Goal: Task Accomplishment & Management: Use online tool/utility

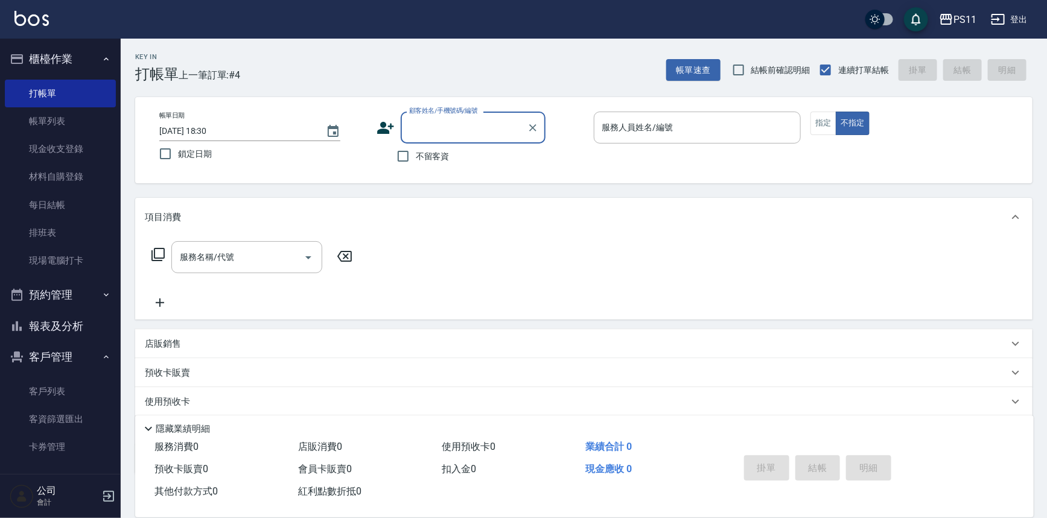
click at [446, 120] on input "顧客姓名/手機號碼/編號" at bounding box center [464, 127] width 116 height 21
type input "0162"
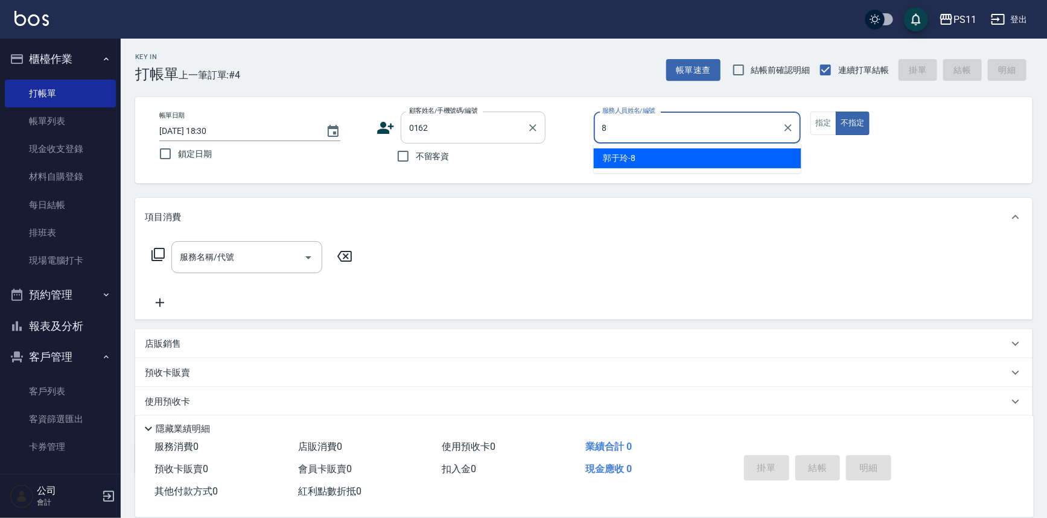
type input "郭于玲-8"
type button "false"
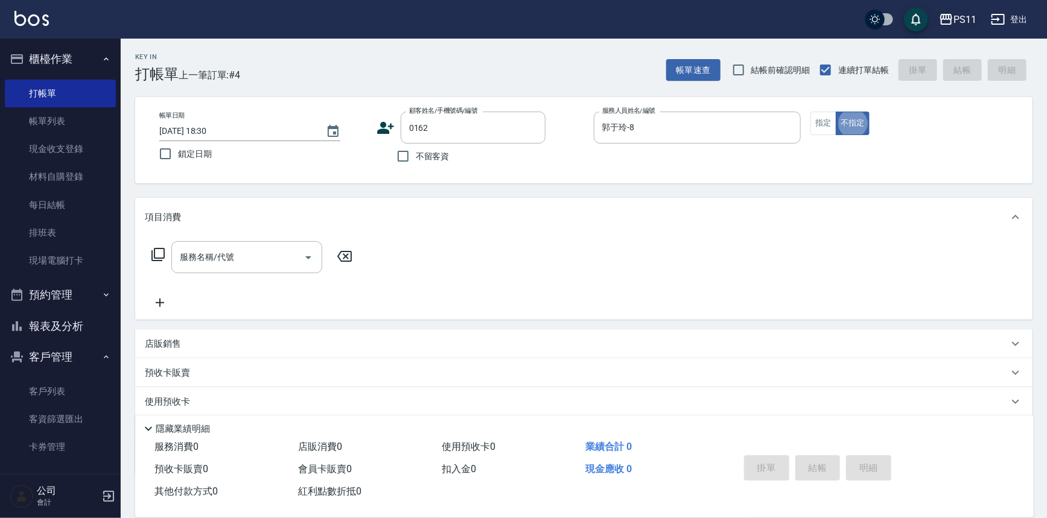
type input "[PERSON_NAME]/0955309569/0162"
drag, startPoint x: 823, startPoint y: 129, endPoint x: 53, endPoint y: 230, distance: 777.0
click at [823, 129] on button "指定" at bounding box center [823, 124] width 26 height 24
click at [152, 247] on div "服務名稱/代號 服務名稱/代號" at bounding box center [252, 257] width 215 height 32
click at [162, 248] on icon at bounding box center [157, 254] width 13 height 13
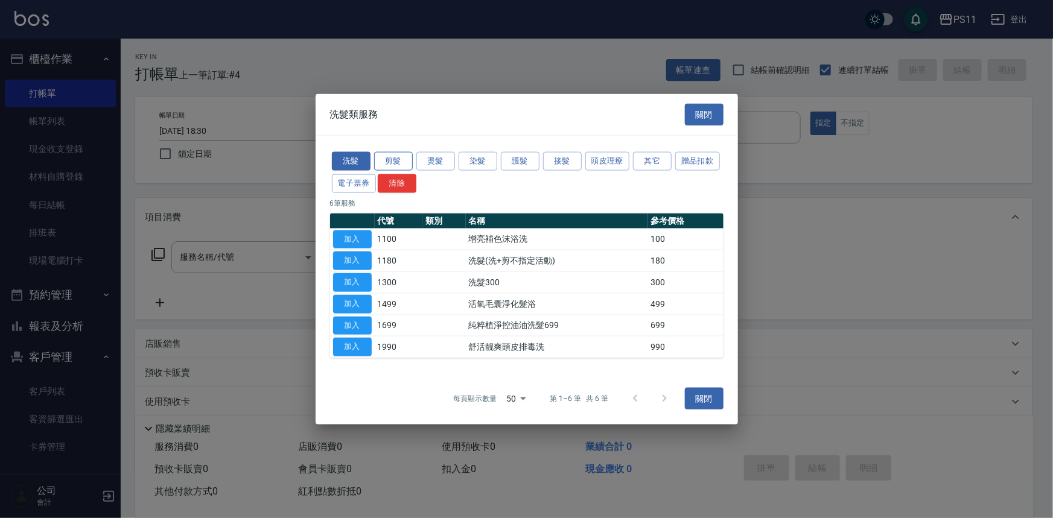
click at [386, 157] on button "剪髮" at bounding box center [393, 161] width 39 height 19
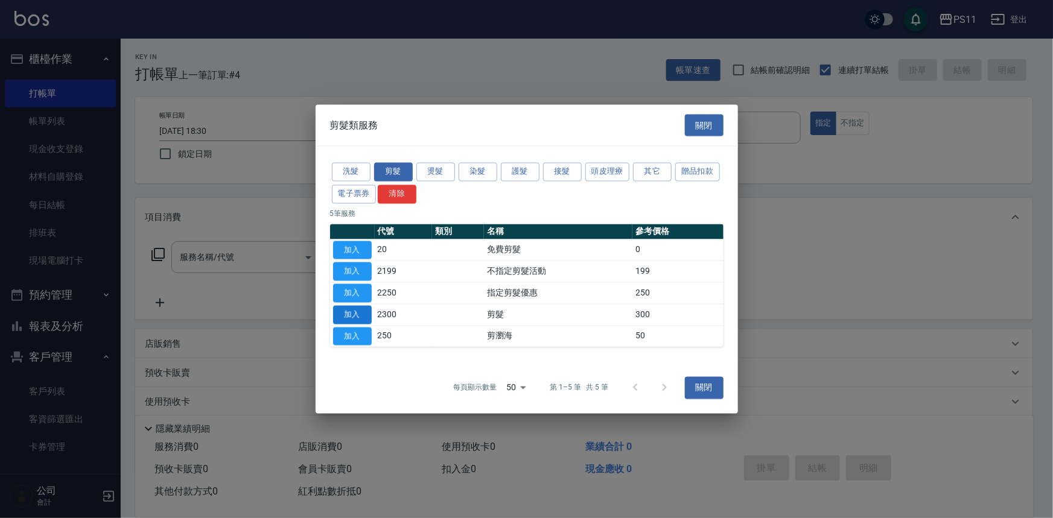
click at [347, 315] on button "加入" at bounding box center [352, 314] width 39 height 19
type input "剪髮(2300)"
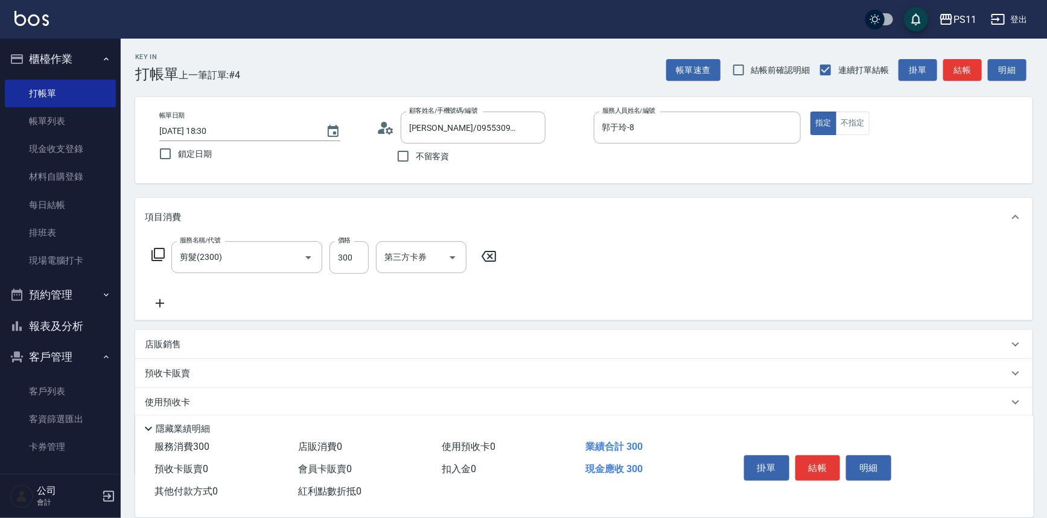
click at [159, 302] on icon at bounding box center [160, 303] width 8 height 8
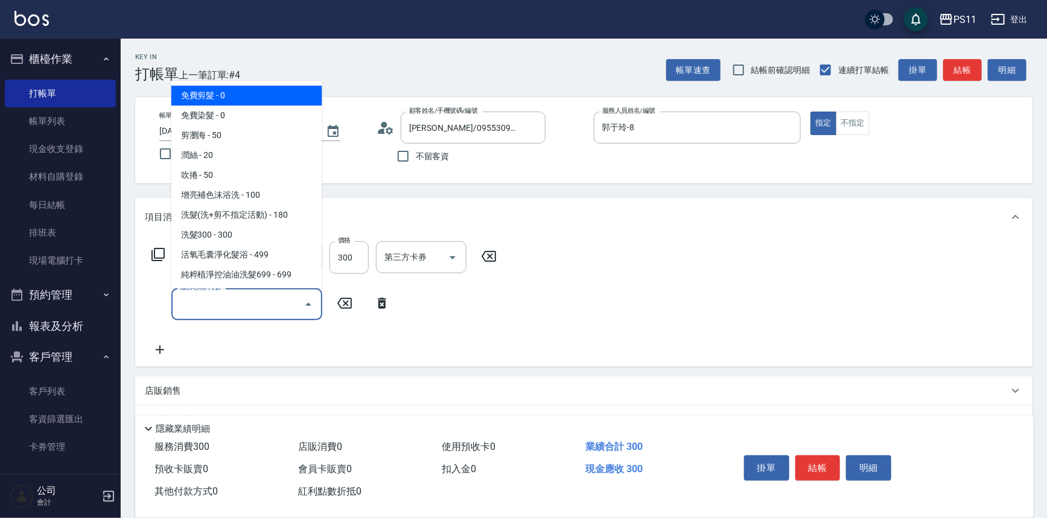
click at [208, 301] on input "服務名稱/代號" at bounding box center [238, 304] width 122 height 21
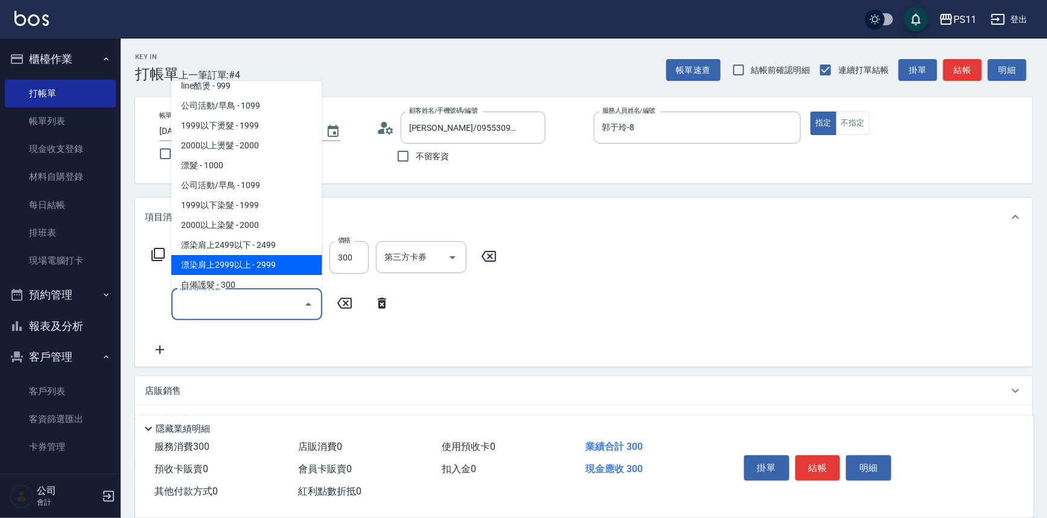
scroll to position [493, 0]
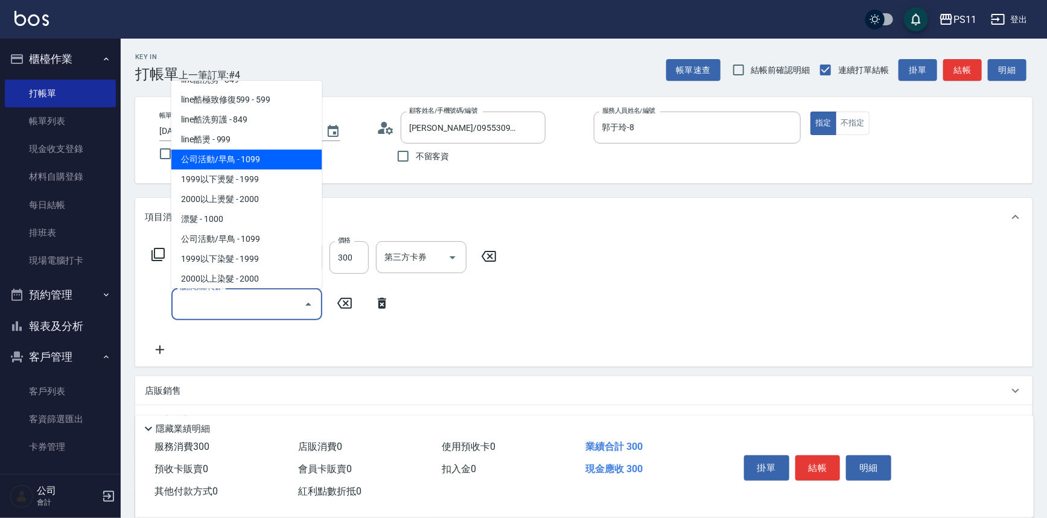
click at [287, 164] on span "公司活動/早鳥 - 1099" at bounding box center [246, 160] width 151 height 20
type input "公司活動/早鳥(31099)"
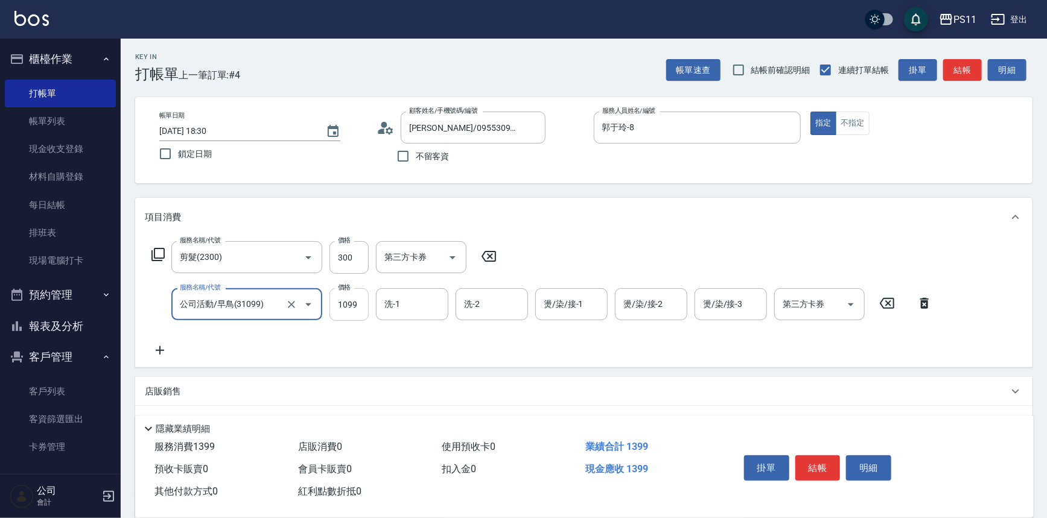
click at [346, 295] on input "1099" at bounding box center [348, 304] width 39 height 33
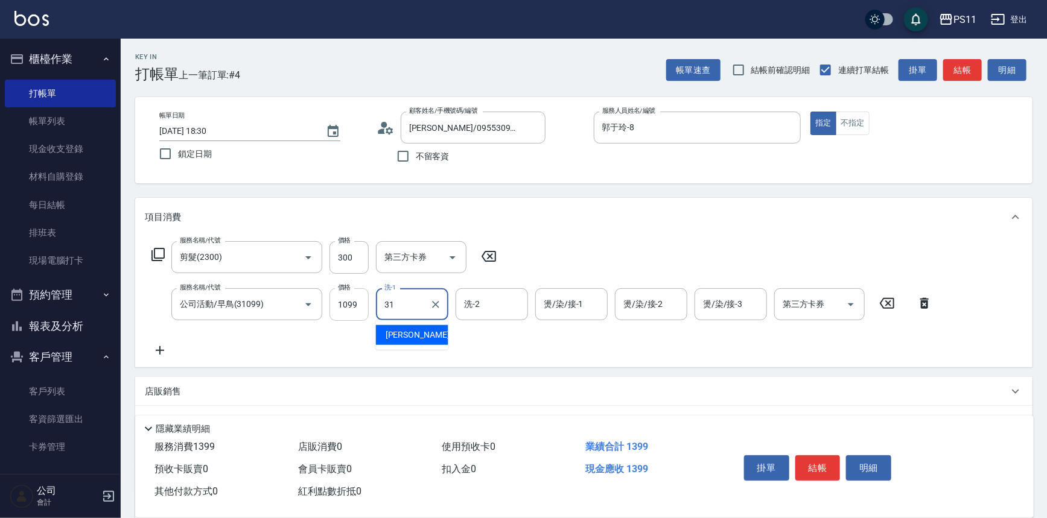
type input "[PERSON_NAME]-31"
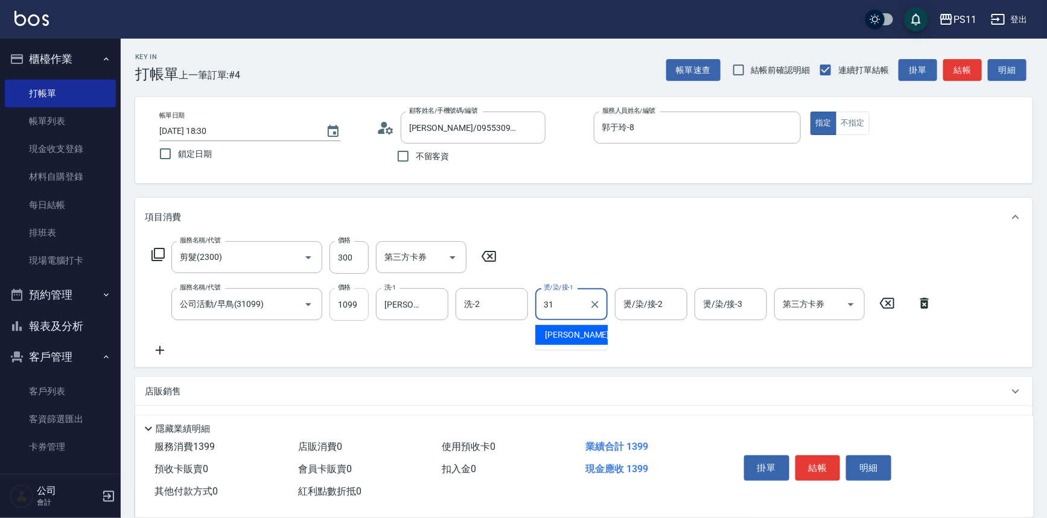
type input "[PERSON_NAME]-31"
click at [167, 350] on icon at bounding box center [160, 350] width 30 height 14
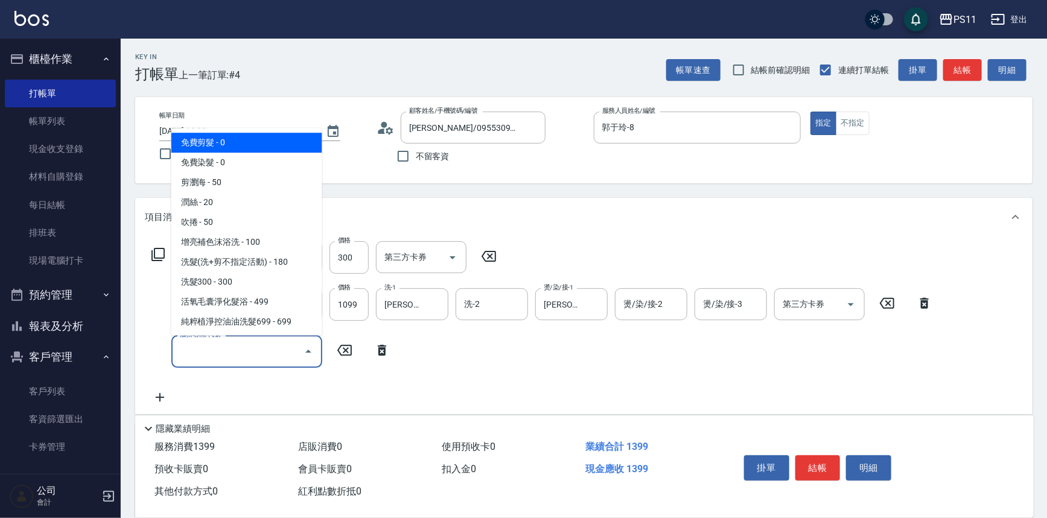
click at [266, 349] on input "服務名稱/代號" at bounding box center [238, 351] width 122 height 21
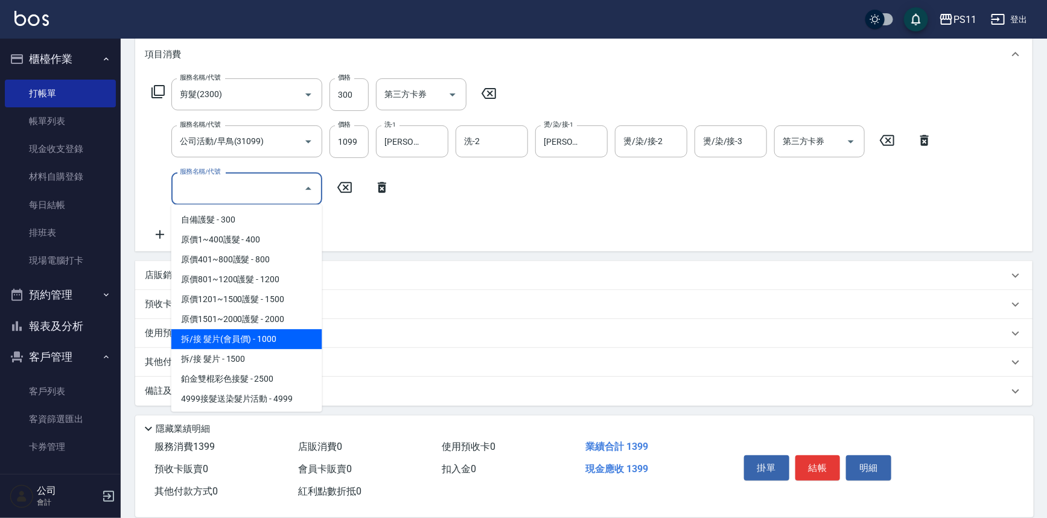
scroll to position [727, 0]
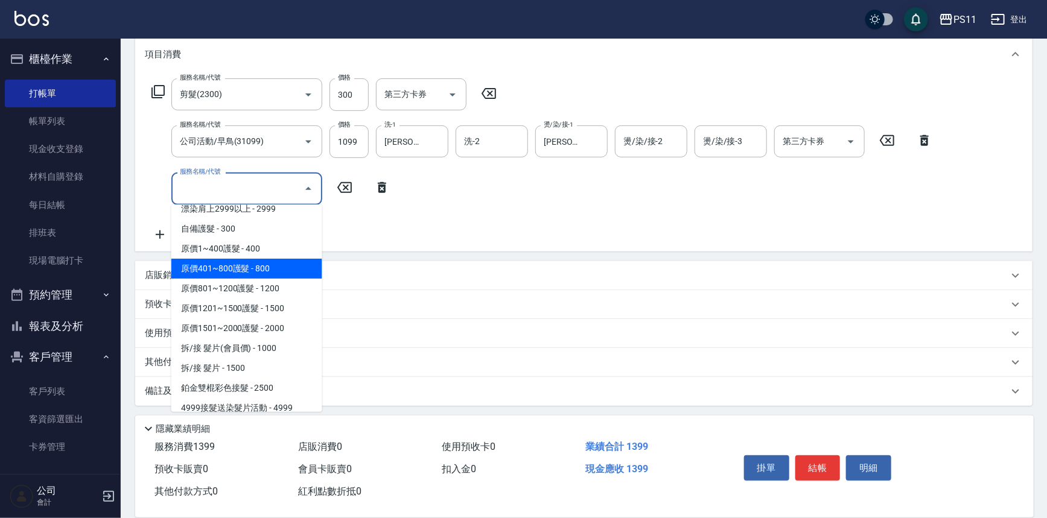
click at [283, 272] on span "原價401~800護髮 - 800" at bounding box center [246, 269] width 151 height 20
type input "原價401~800護髮(50800)"
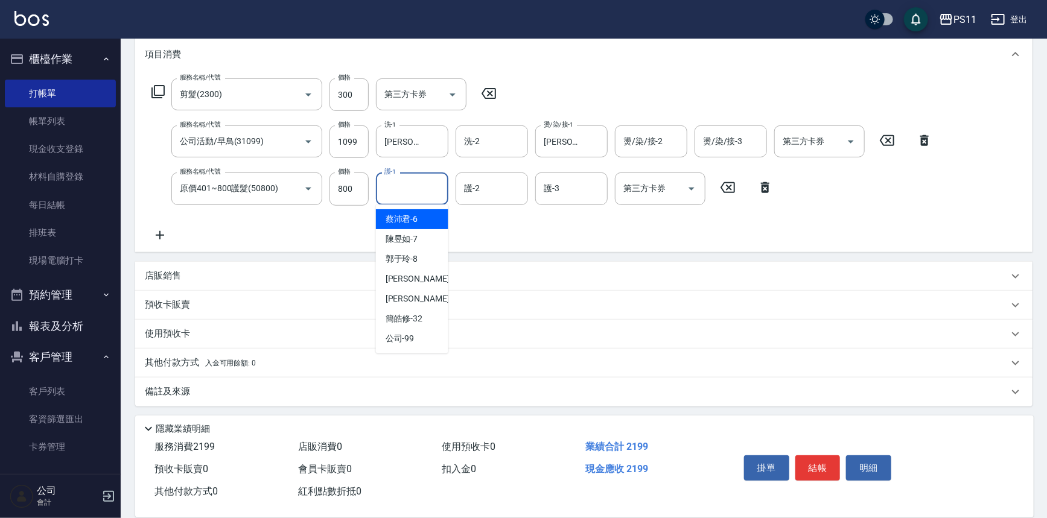
click at [412, 195] on input "護-1" at bounding box center [412, 188] width 62 height 21
type input "[PERSON_NAME]-31"
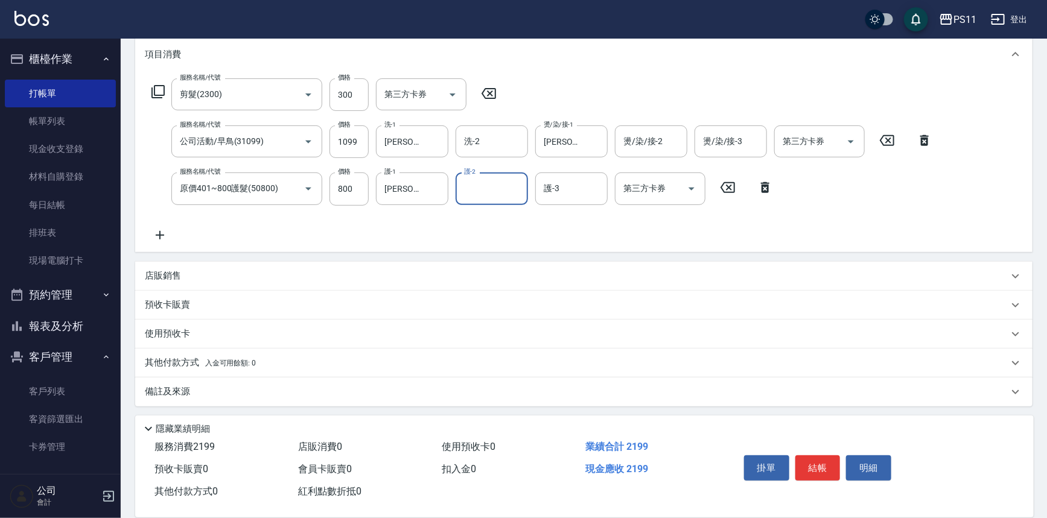
scroll to position [163, 0]
click at [175, 349] on div "其他付款方式 入金可用餘額: 0" at bounding box center [583, 362] width 897 height 29
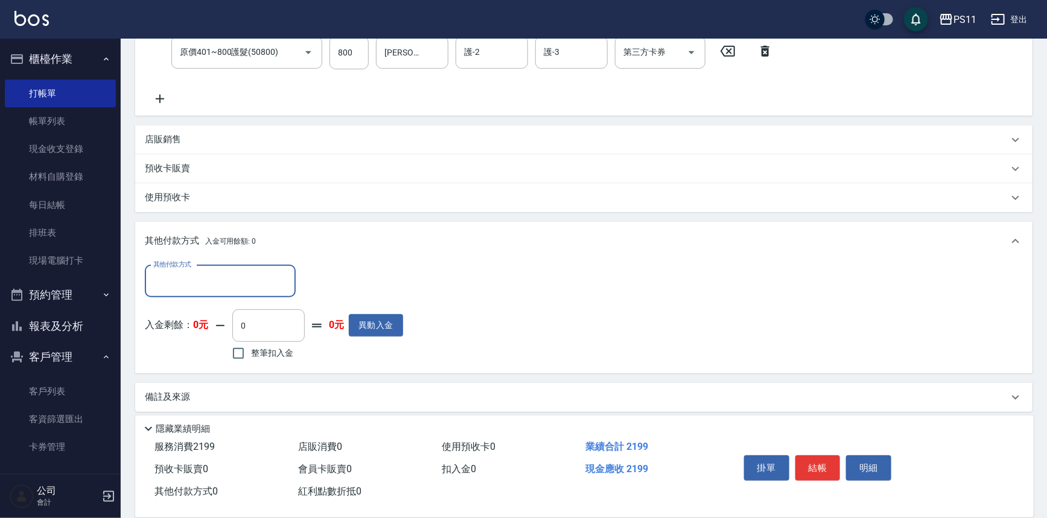
scroll to position [300, 0]
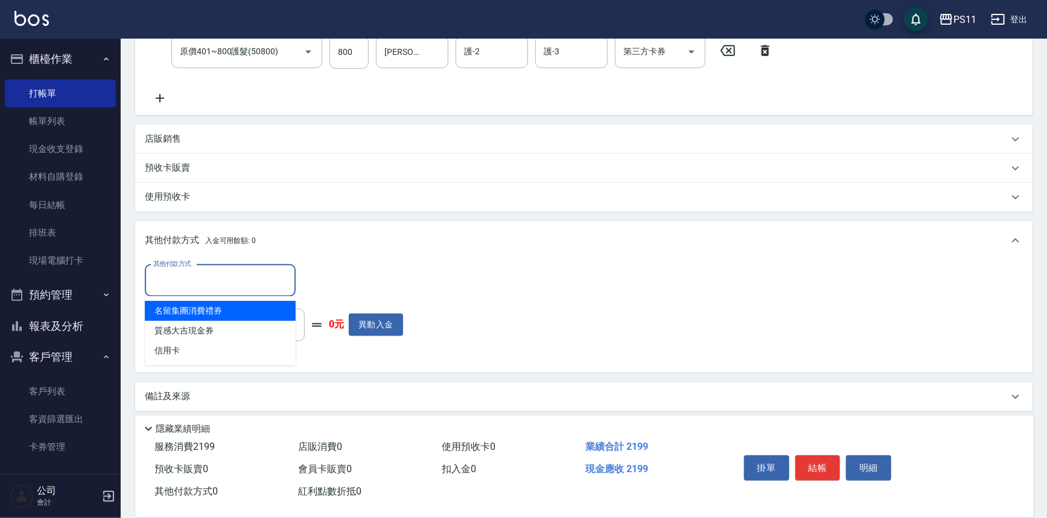
click at [218, 274] on input "其他付款方式" at bounding box center [220, 280] width 140 height 21
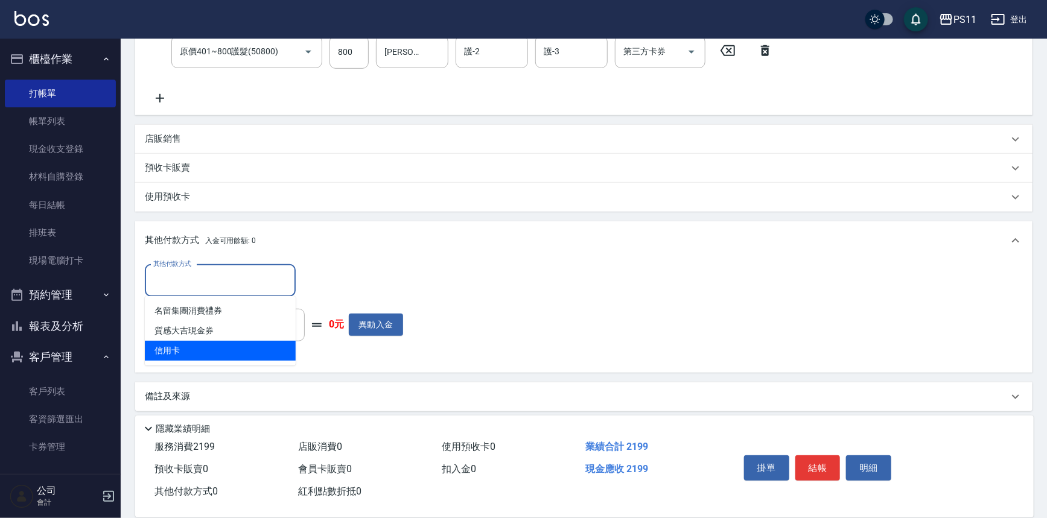
click at [205, 354] on span "信用卡" at bounding box center [220, 351] width 151 height 20
type input "信用卡"
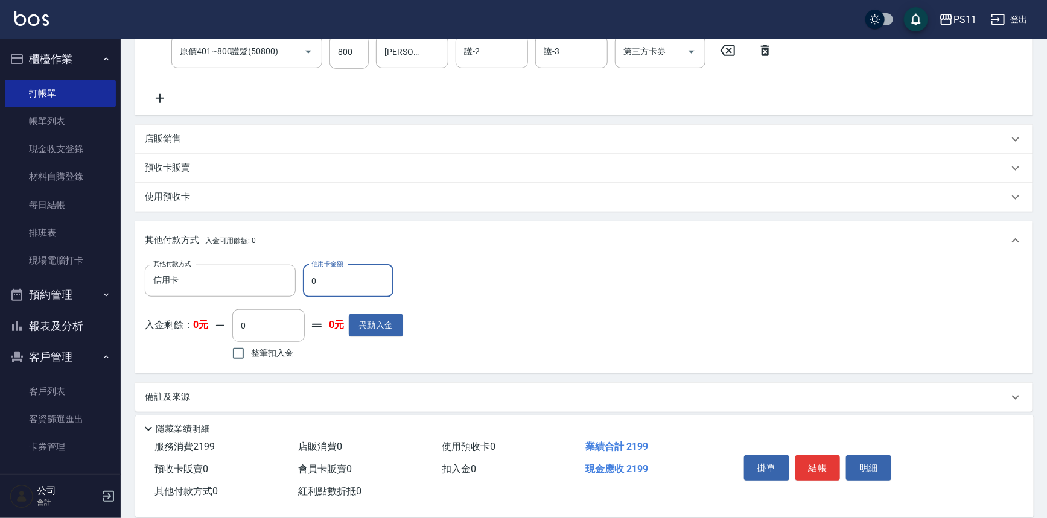
drag, startPoint x: 351, startPoint y: 277, endPoint x: 7, endPoint y: 266, distance: 344.0
click at [2, 268] on div "PS11 登出 櫃檯作業 打帳單 帳單列表 現金收支登錄 材料自購登錄 每日結帳 排班表 現場電腦打卡 預約管理 預約管理 單日預約紀錄 單週預約紀錄 報表及…" at bounding box center [523, 112] width 1047 height 825
type input "2199"
click at [811, 463] on button "結帳" at bounding box center [817, 467] width 45 height 25
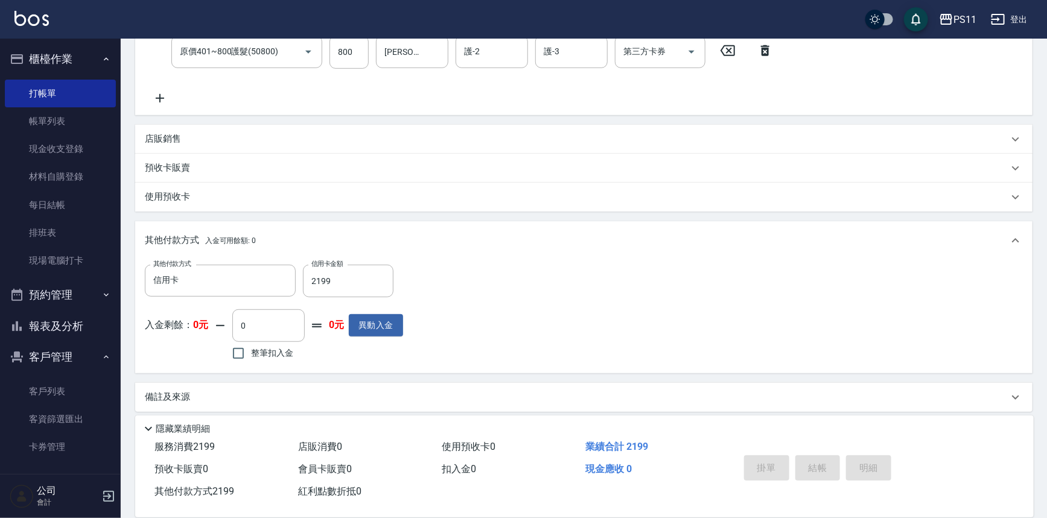
type input "[DATE] 19:06"
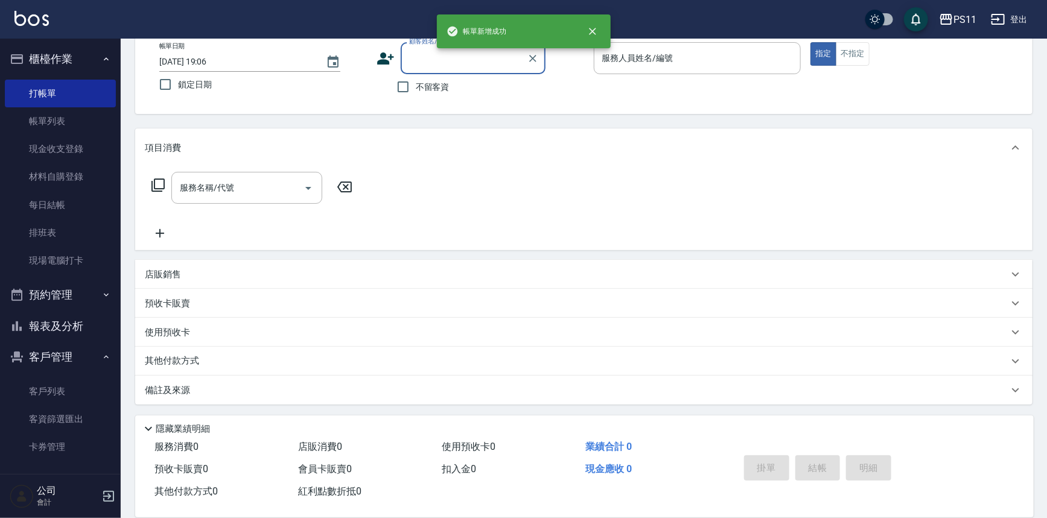
scroll to position [0, 0]
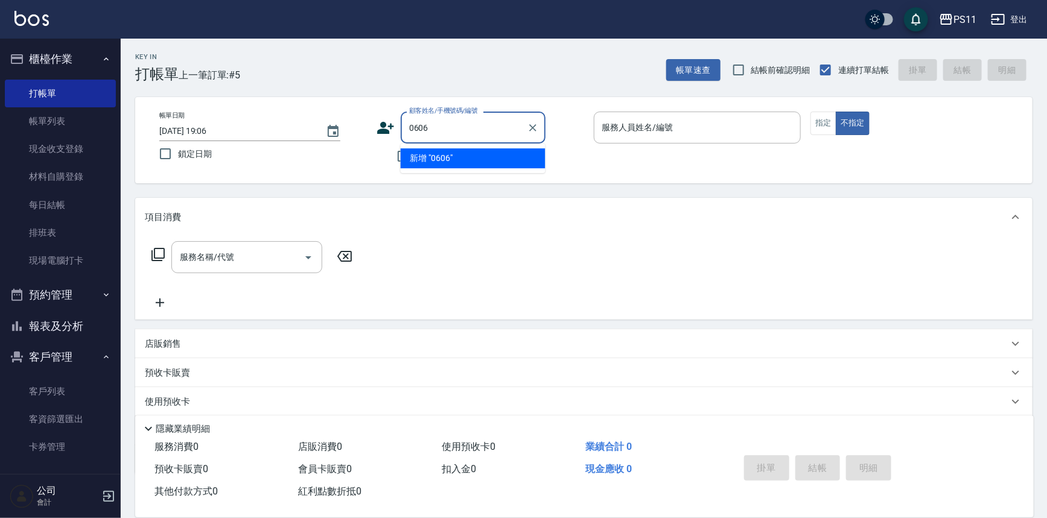
type input "0606"
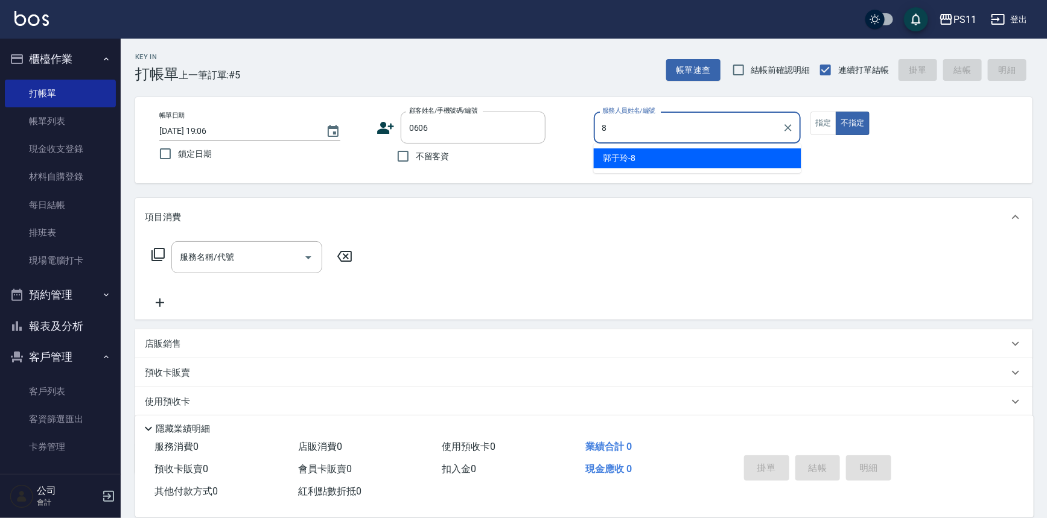
type input "郭于玲-8"
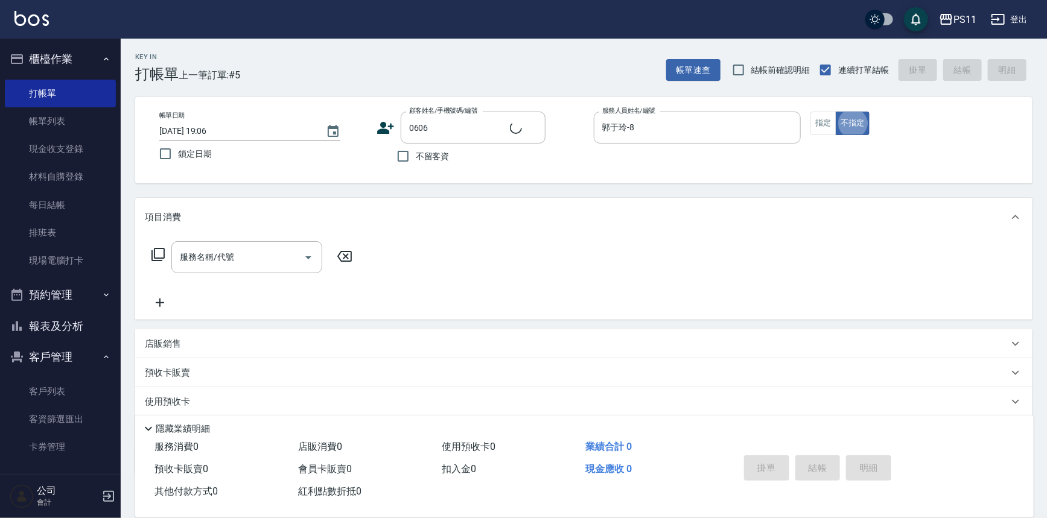
type input "[PERSON_NAME]/0912089844/0606"
click at [822, 112] on button "指定" at bounding box center [823, 124] width 26 height 24
click at [192, 401] on icon at bounding box center [197, 402] width 14 height 14
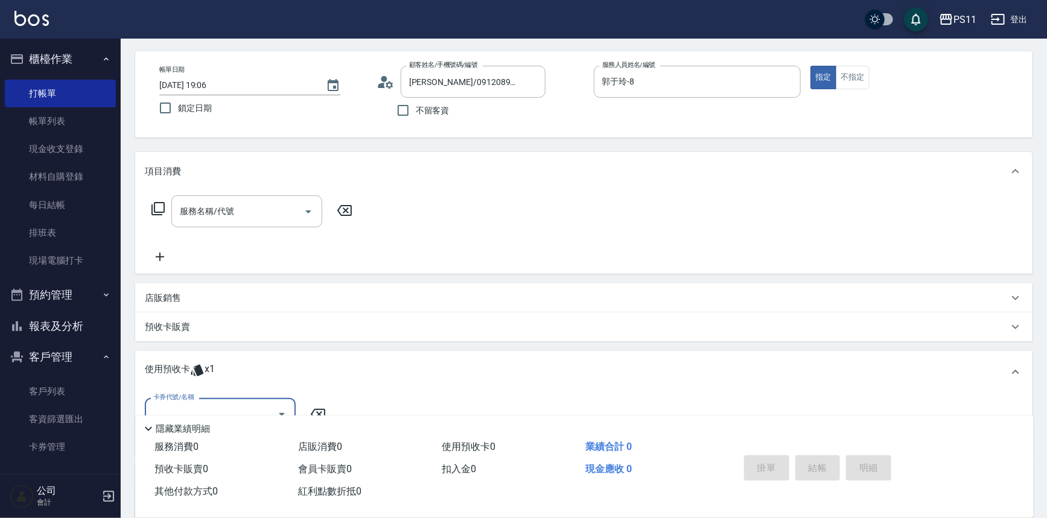
scroll to position [109, 0]
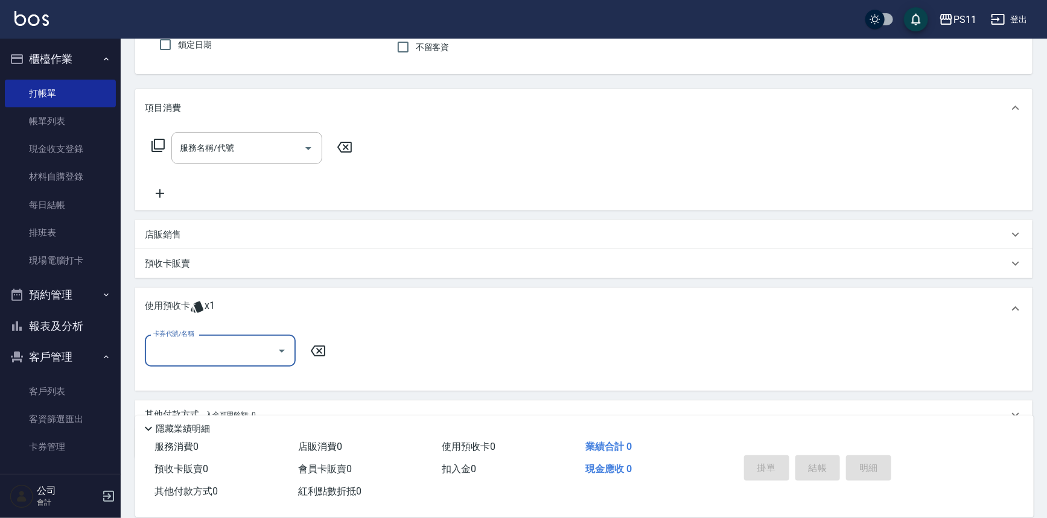
click at [211, 352] on input "卡券代號/名稱" at bounding box center [211, 350] width 122 height 21
click at [232, 376] on div "包套卡送染 剩餘1張" at bounding box center [220, 382] width 151 height 20
type input "包套卡送染"
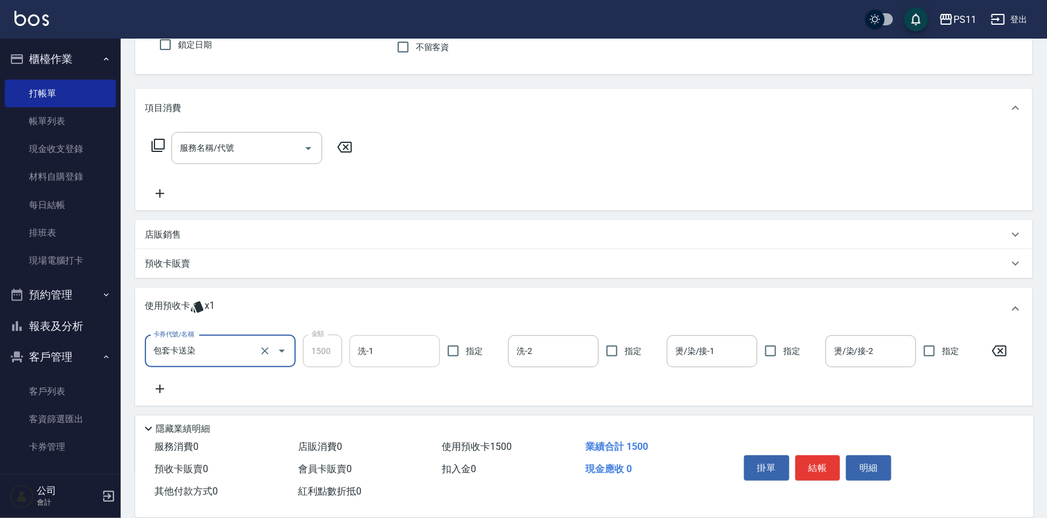
click at [379, 355] on input "洗-1" at bounding box center [395, 351] width 80 height 21
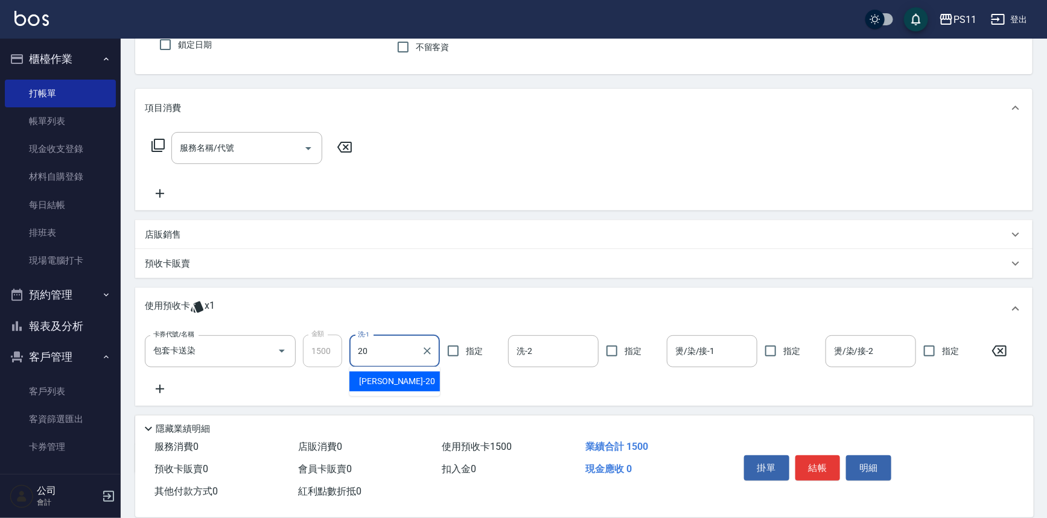
type input "[PERSON_NAME]-20"
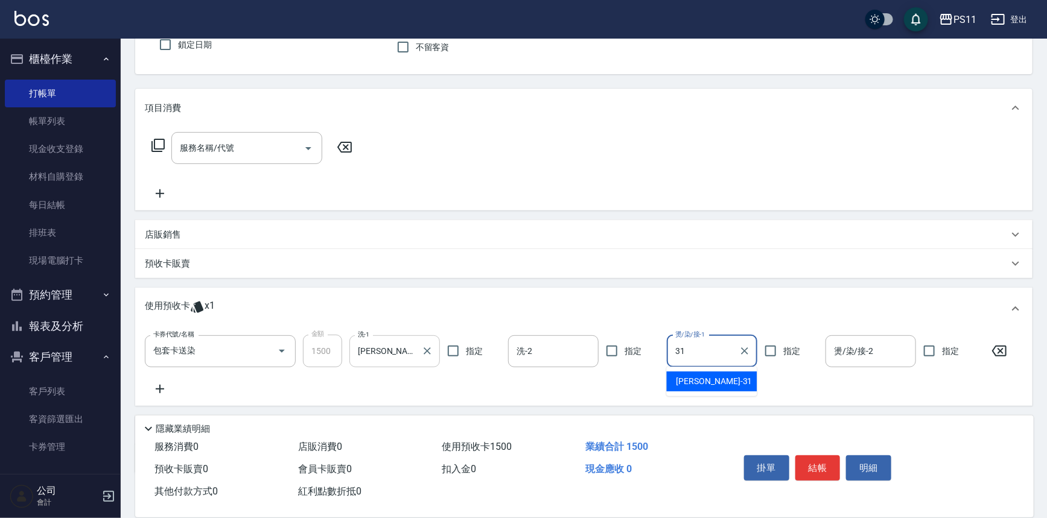
type input "[PERSON_NAME]-31"
click at [147, 143] on div "服務名稱/代號 服務名稱/代號" at bounding box center [252, 148] width 215 height 32
click at [150, 141] on div "服務名稱/代號 服務名稱/代號" at bounding box center [252, 148] width 215 height 32
click at [158, 193] on icon at bounding box center [160, 193] width 8 height 8
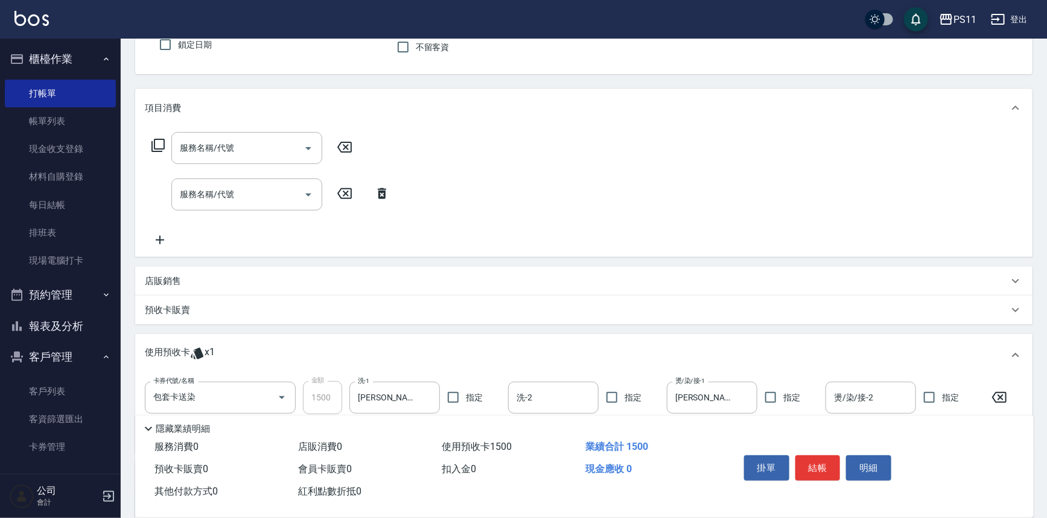
click at [160, 147] on icon at bounding box center [158, 145] width 14 height 14
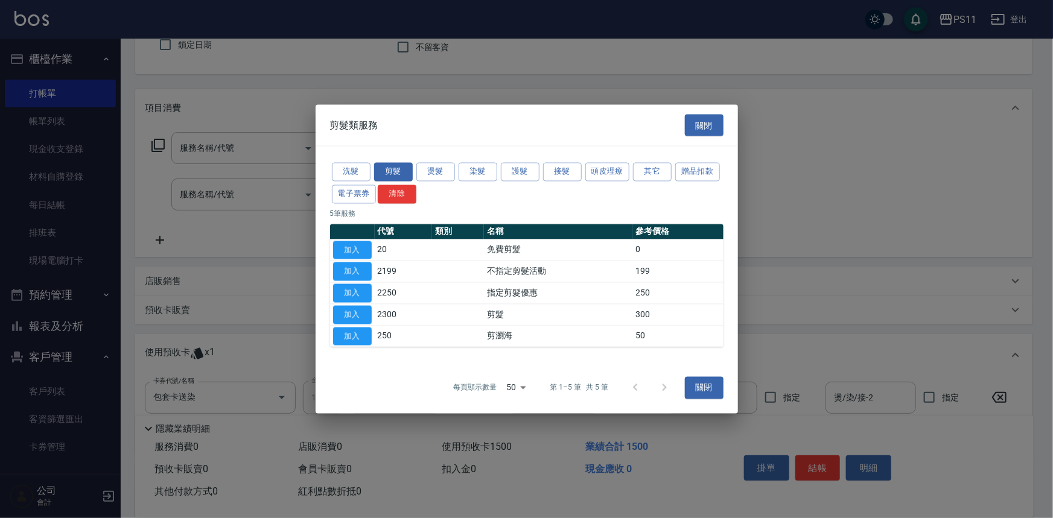
drag, startPoint x: 360, startPoint y: 316, endPoint x: 354, endPoint y: 312, distance: 7.4
click at [361, 316] on button "加入" at bounding box center [352, 314] width 39 height 19
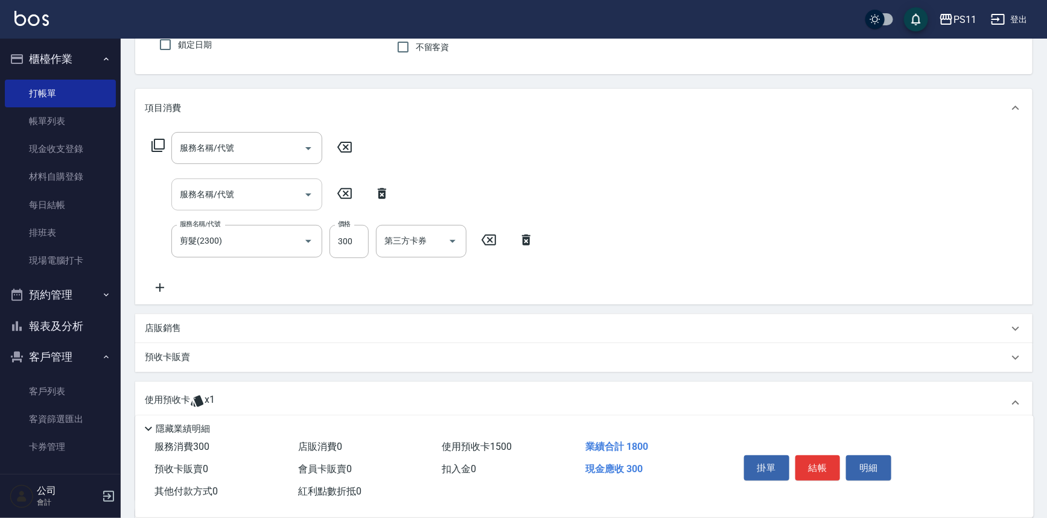
click at [314, 193] on icon "Open" at bounding box center [308, 195] width 14 height 14
click at [303, 192] on icon "Open" at bounding box center [308, 195] width 14 height 14
click at [384, 196] on icon at bounding box center [382, 193] width 8 height 11
type input "剪髮(2300)"
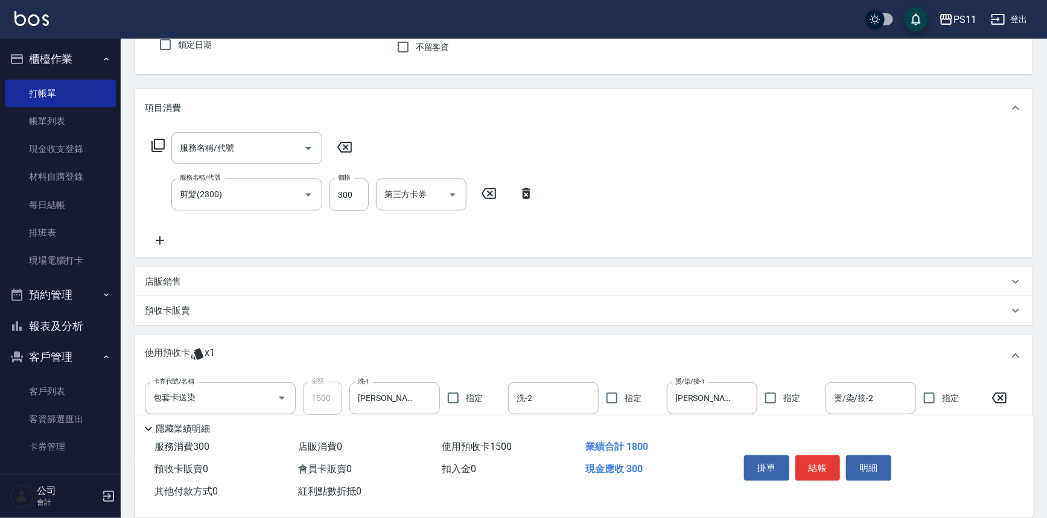
click at [157, 141] on icon at bounding box center [158, 145] width 14 height 14
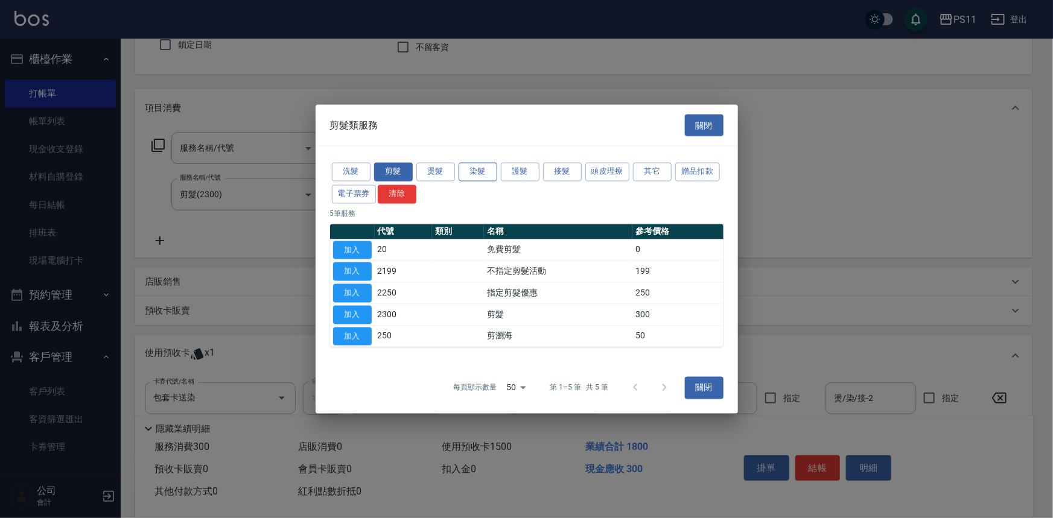
click at [483, 172] on button "染髮" at bounding box center [478, 172] width 39 height 19
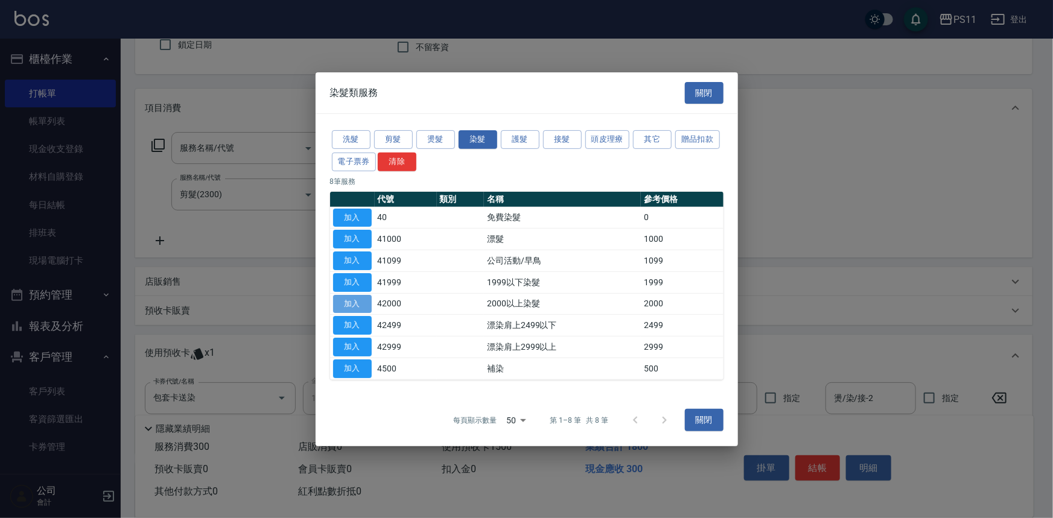
click at [349, 304] on button "加入" at bounding box center [352, 303] width 39 height 19
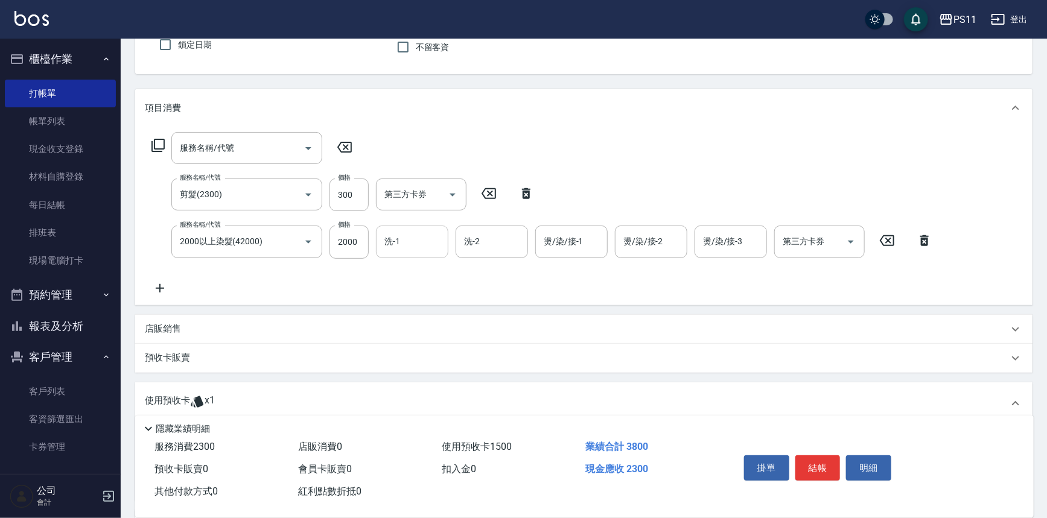
click at [432, 247] on input "洗-1" at bounding box center [412, 241] width 62 height 21
type input "[PERSON_NAME]-31"
click at [348, 252] on input "2000" at bounding box center [348, 242] width 39 height 33
click at [304, 239] on icon "Open" at bounding box center [308, 242] width 14 height 14
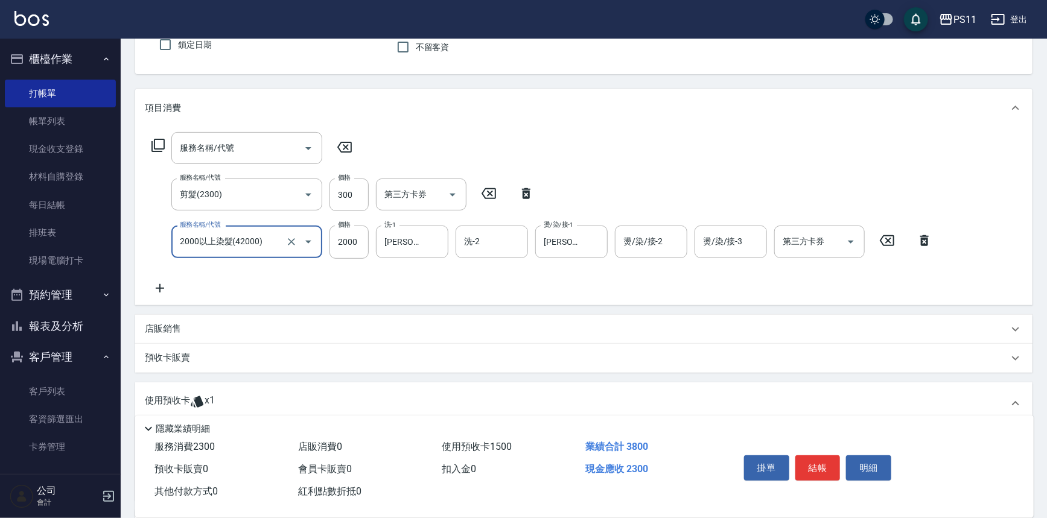
click at [304, 239] on icon "Open" at bounding box center [308, 242] width 14 height 14
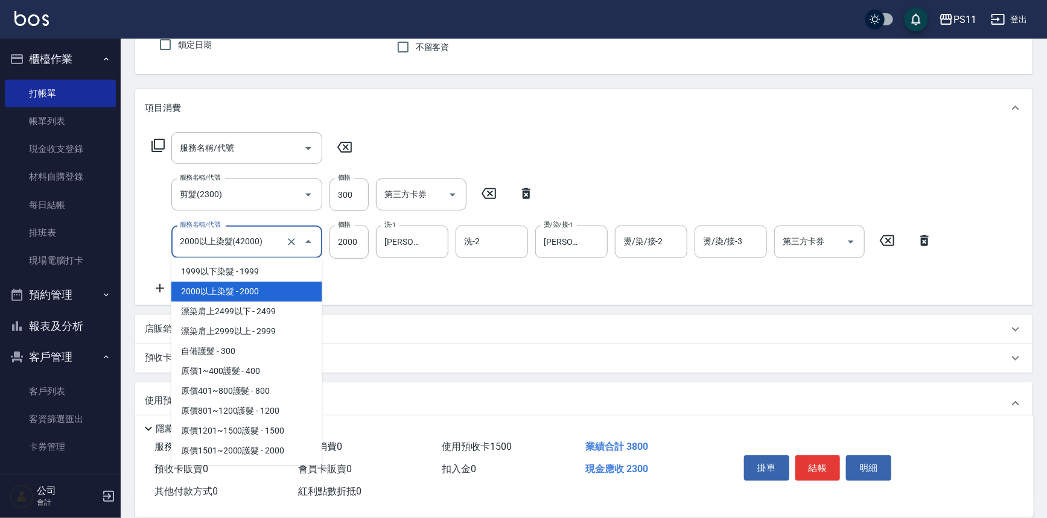
scroll to position [603, 0]
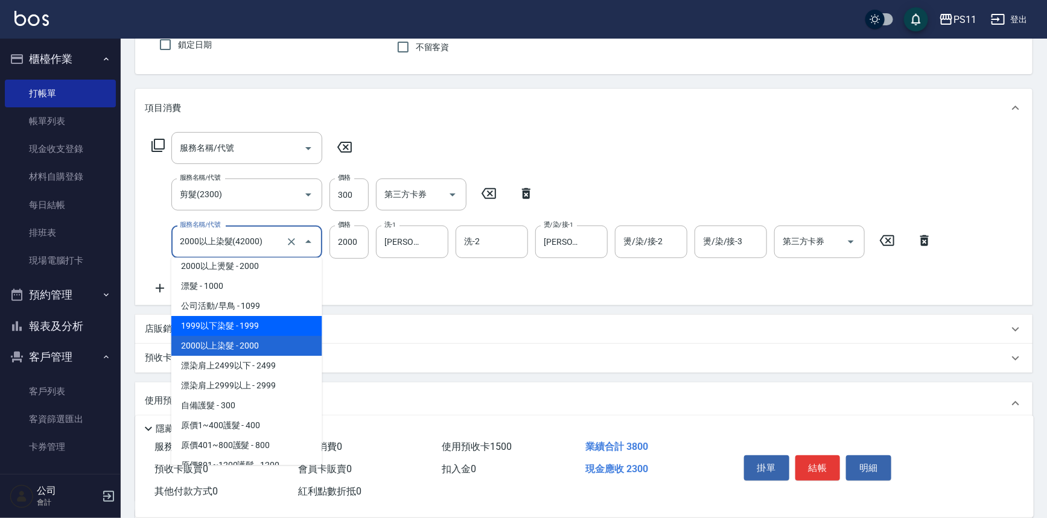
click at [271, 328] on span "1999以下染髮 - 1999" at bounding box center [246, 326] width 151 height 20
type input "1999以下染髮(41999)"
type input "1999"
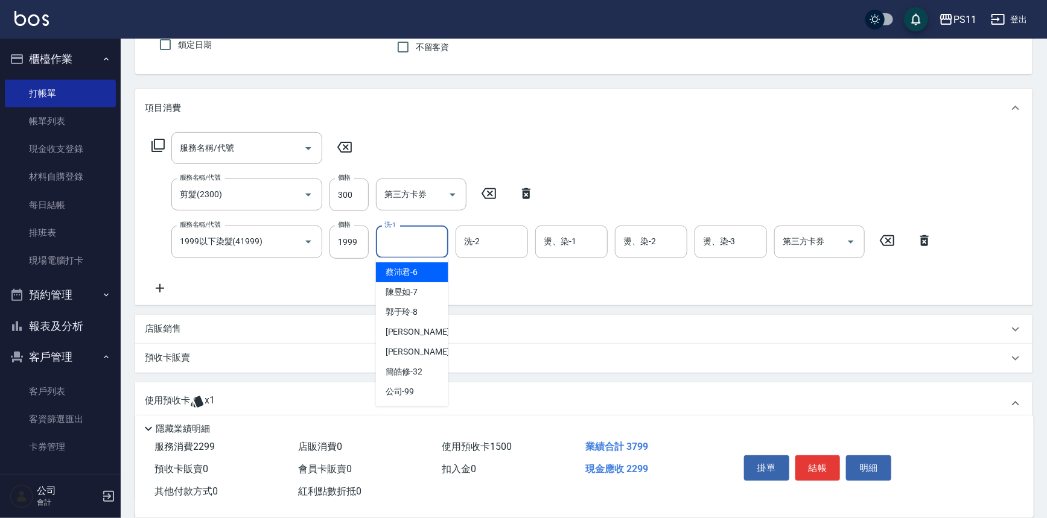
drag, startPoint x: 407, startPoint y: 247, endPoint x: 398, endPoint y: 253, distance: 11.2
click at [407, 246] on input "洗-1" at bounding box center [412, 241] width 62 height 21
type input "[PERSON_NAME]-31"
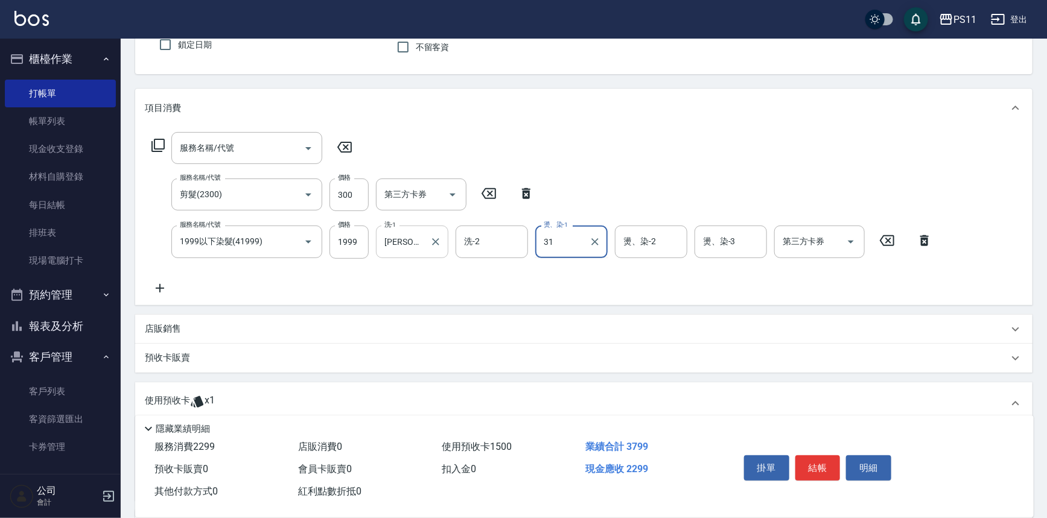
type input "[PERSON_NAME]-31"
click at [351, 233] on input "1999" at bounding box center [348, 242] width 39 height 33
type input "1799"
click at [164, 288] on icon at bounding box center [160, 288] width 30 height 14
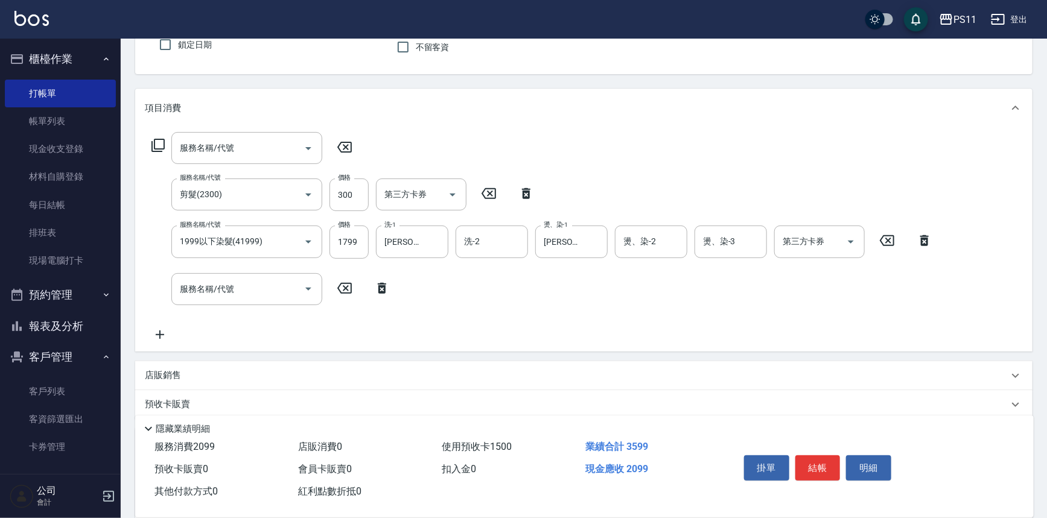
click at [229, 311] on div "服務名稱/代號 服務名稱/代號 服務名稱/代號 剪髮(2300) 服務名稱/代號 價格 300 價格 第三方卡券 第三方卡券 服務名稱/代號 1999以下染髮…" at bounding box center [542, 237] width 795 height 210
click at [239, 287] on input "服務名稱/代號" at bounding box center [238, 289] width 122 height 21
click at [291, 296] on input "服務名稱/代號" at bounding box center [238, 289] width 122 height 21
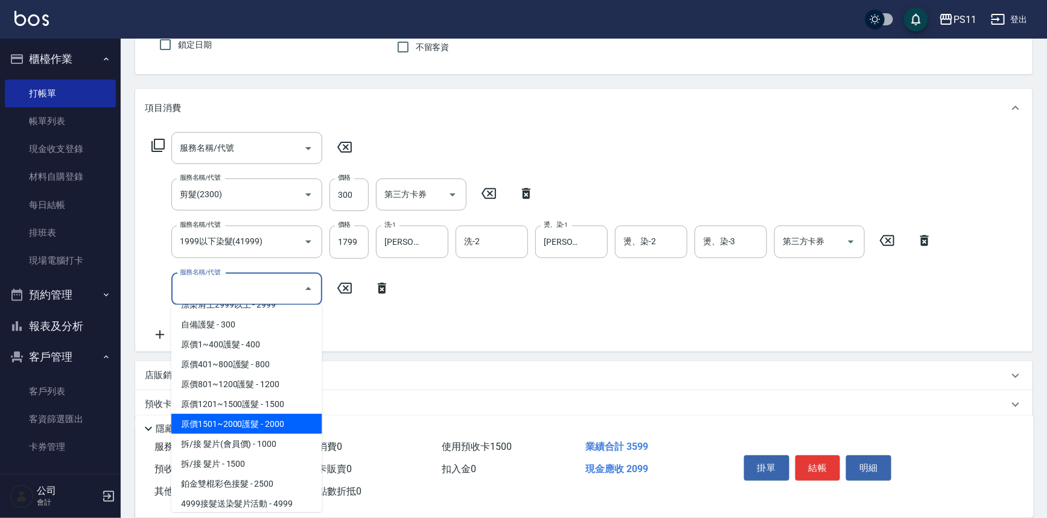
scroll to position [658, 0]
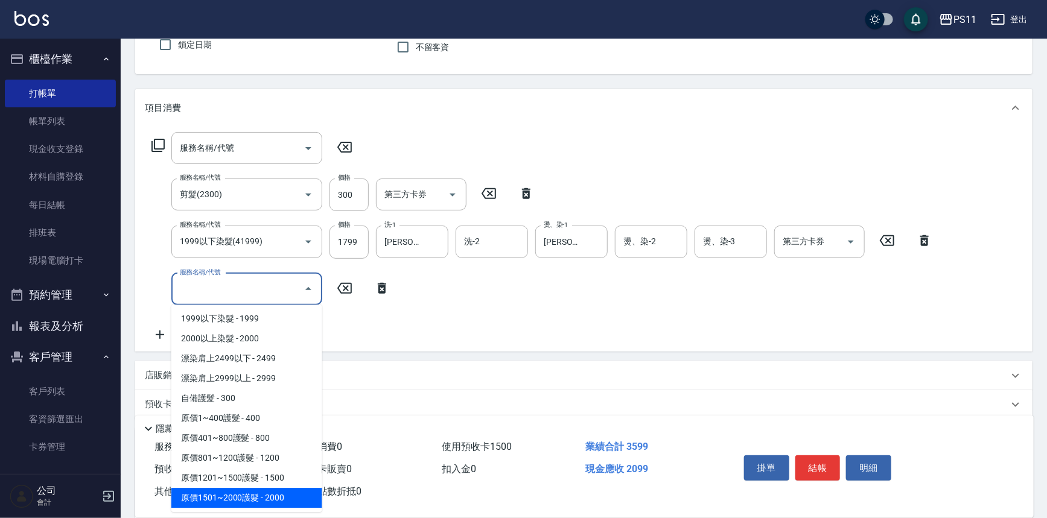
click at [272, 495] on span "原價1501~2000護髮 - 2000" at bounding box center [246, 498] width 151 height 20
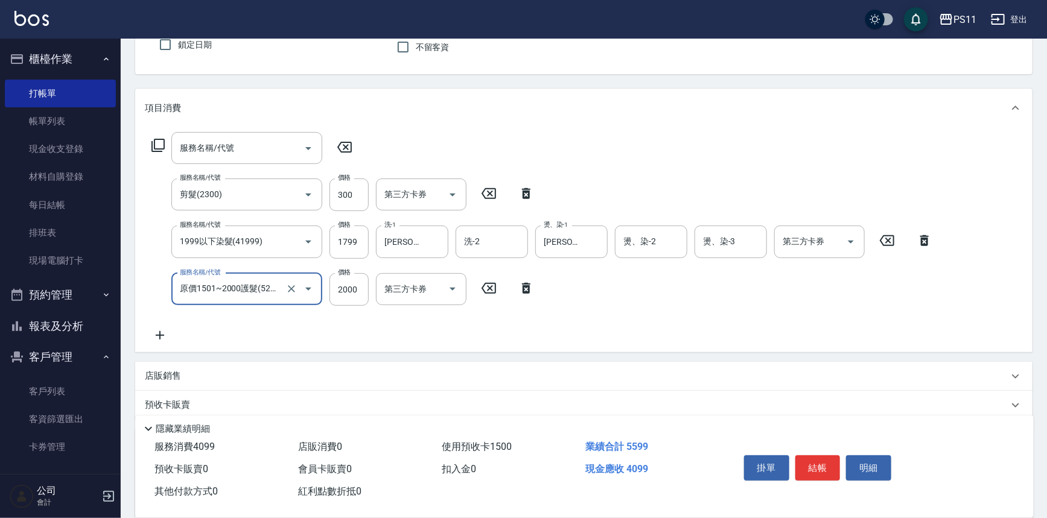
type input "原價1501~2000護髮(52000)"
click at [406, 285] on input "護-1" at bounding box center [412, 289] width 62 height 21
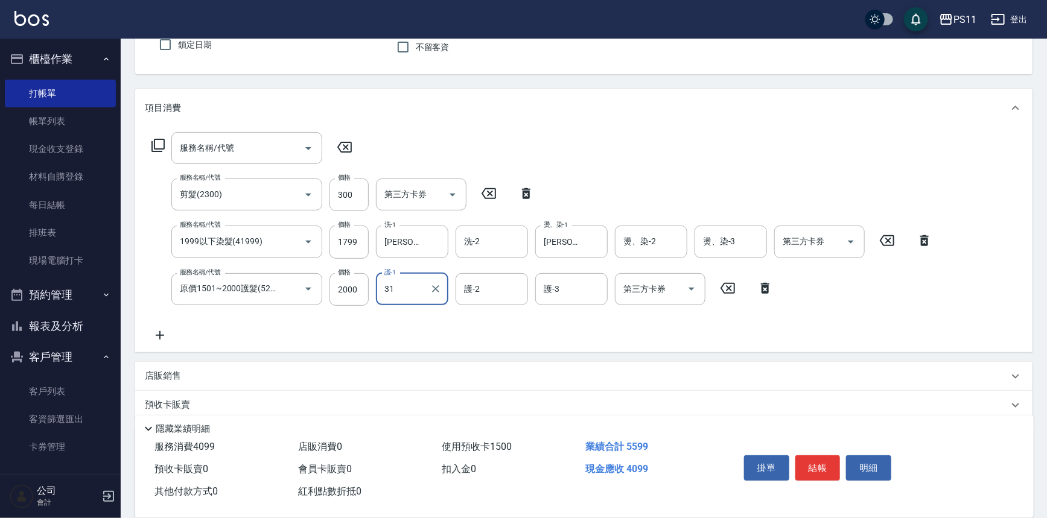
type input "[PERSON_NAME]-31"
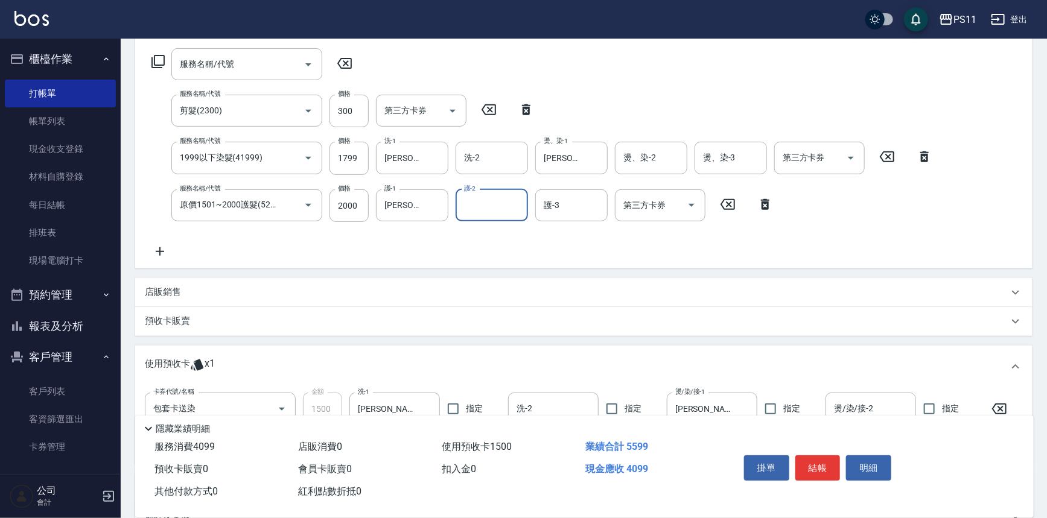
scroll to position [319, 0]
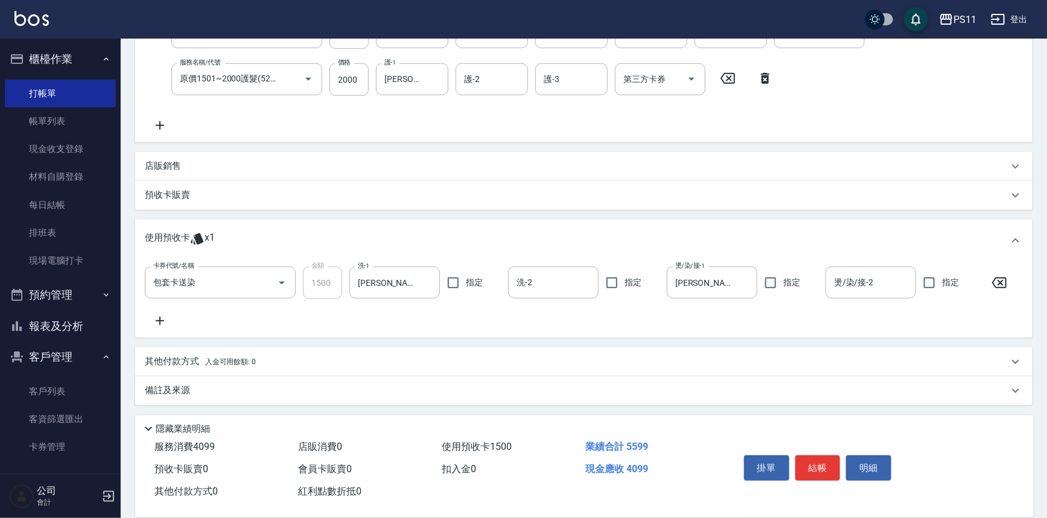
click at [167, 156] on div "店販銷售" at bounding box center [583, 166] width 897 height 29
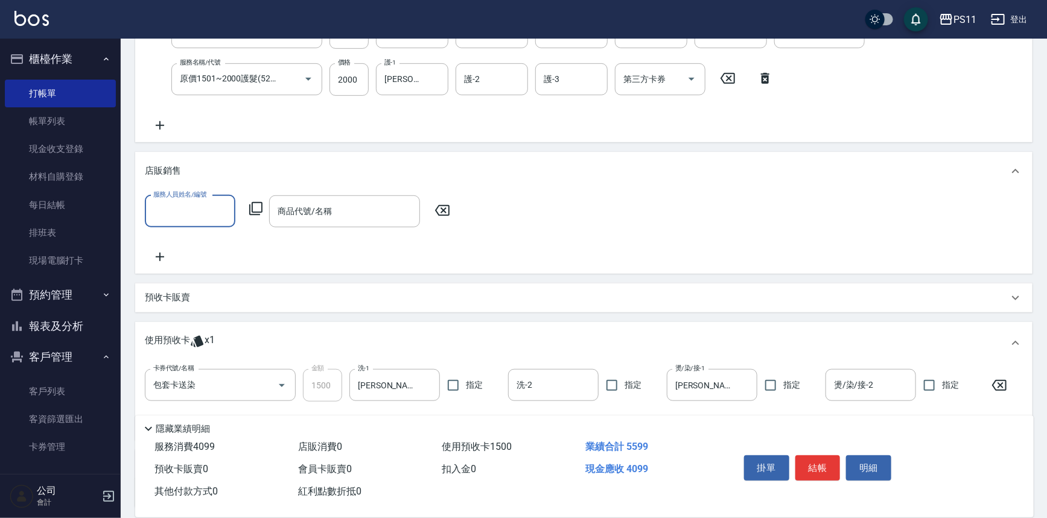
scroll to position [0, 0]
click at [193, 214] on input "服務人員姓名/編號" at bounding box center [190, 211] width 80 height 21
click at [201, 298] on div "[PERSON_NAME] -20" at bounding box center [190, 301] width 90 height 20
type input "[PERSON_NAME]-20"
click at [224, 208] on icon "Clear" at bounding box center [223, 211] width 12 height 12
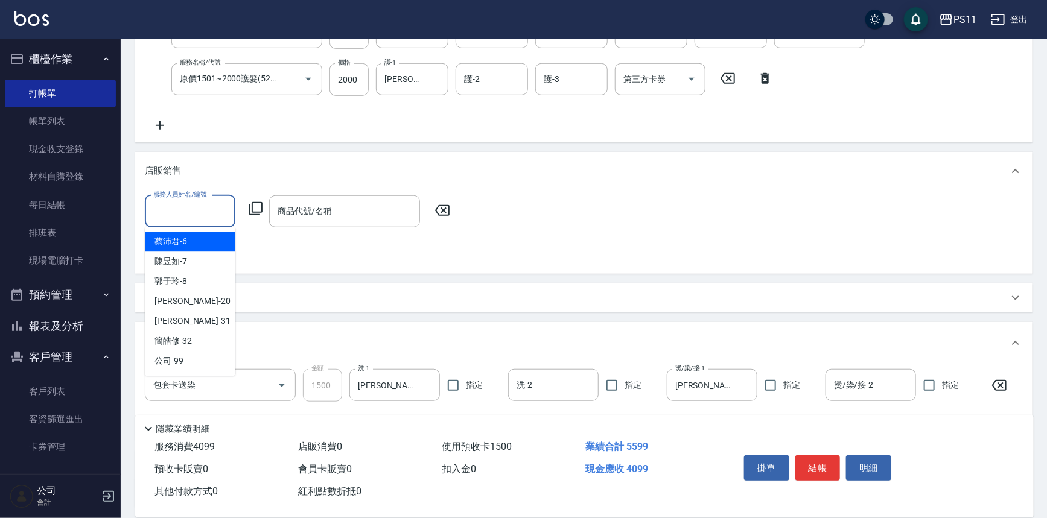
click at [203, 208] on input "服務人員姓名/編號" at bounding box center [190, 211] width 80 height 21
drag, startPoint x: 199, startPoint y: 278, endPoint x: 262, endPoint y: 220, distance: 86.2
click at [201, 278] on div "[PERSON_NAME]-8" at bounding box center [190, 281] width 90 height 20
type input "郭于玲-8"
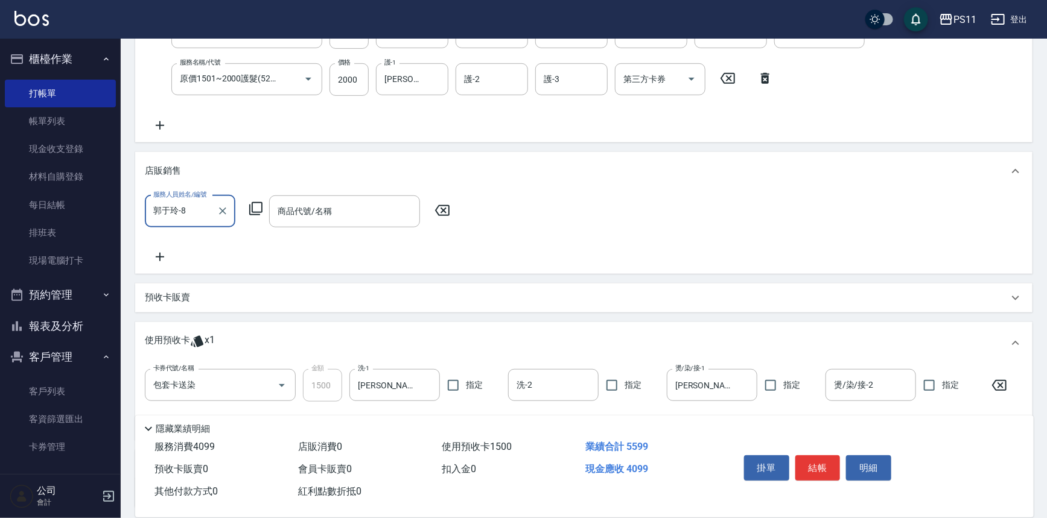
click at [253, 202] on icon at bounding box center [255, 208] width 13 height 13
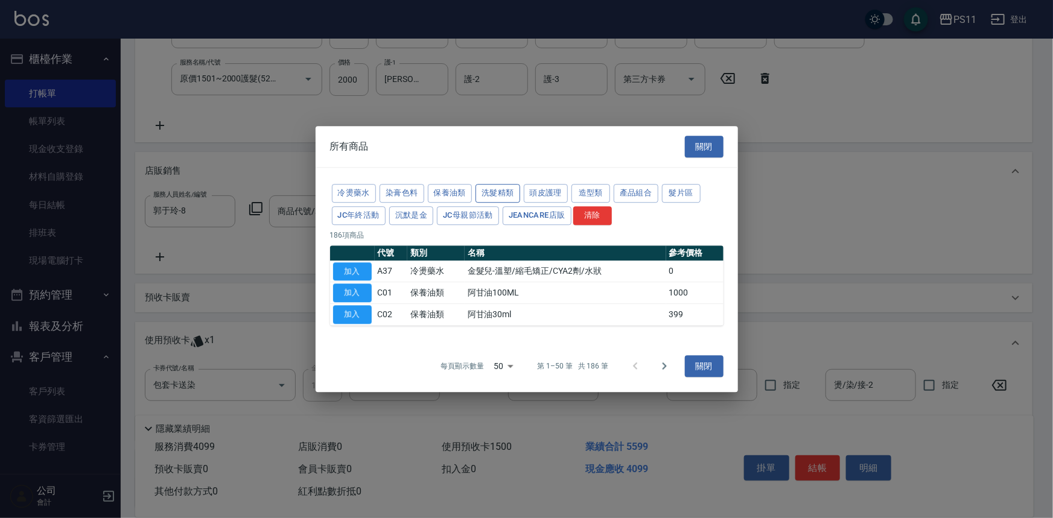
click at [489, 193] on button "洗髮精類" at bounding box center [497, 193] width 45 height 19
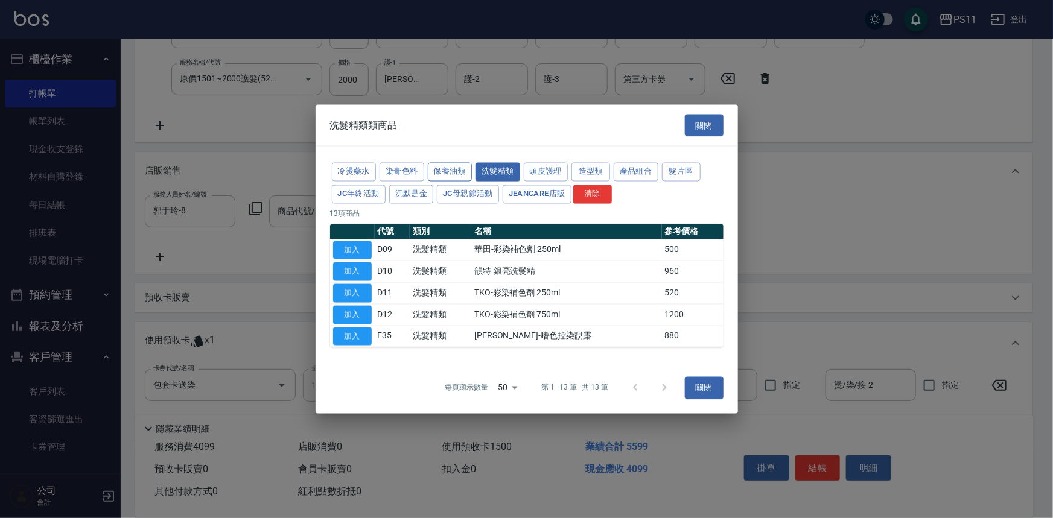
click at [452, 174] on button "保養油類" at bounding box center [450, 172] width 45 height 19
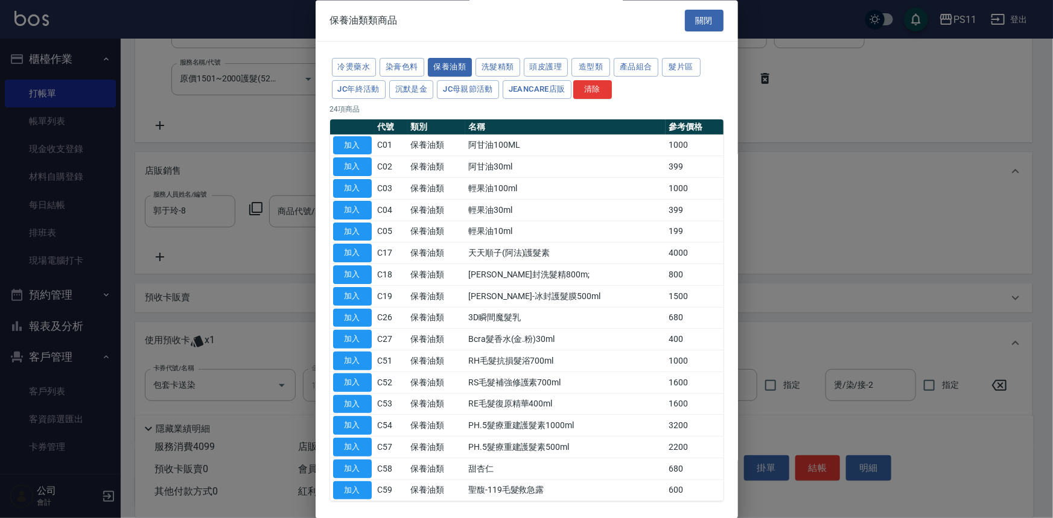
click at [356, 381] on button "加入" at bounding box center [352, 382] width 39 height 19
type input "RS毛髮補強修護素700ml"
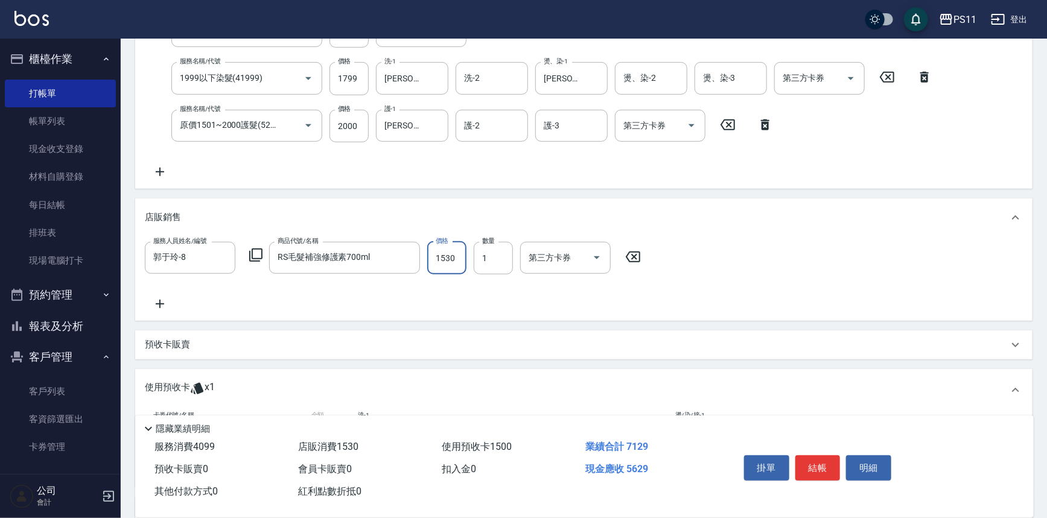
scroll to position [148, 0]
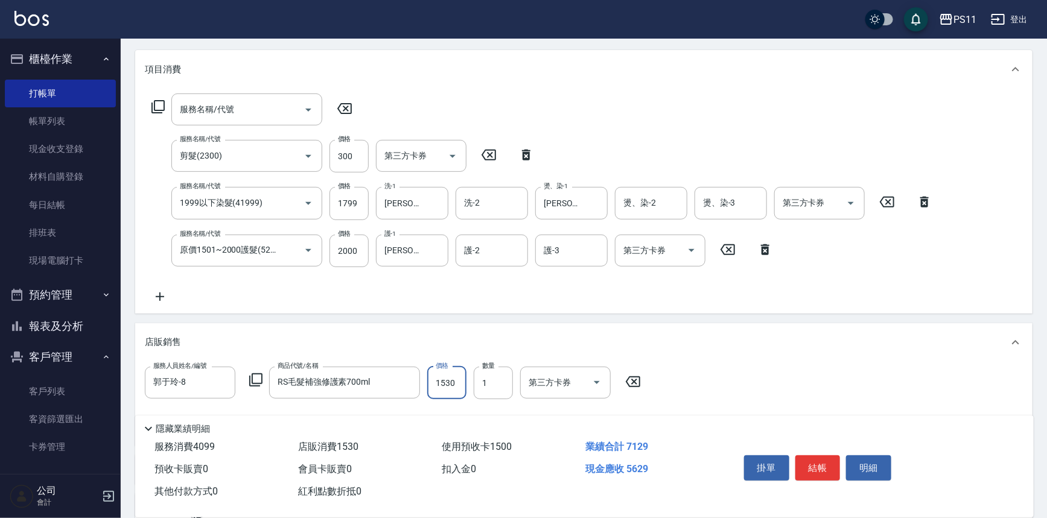
type input "1530"
click at [343, 109] on icon at bounding box center [344, 108] width 30 height 14
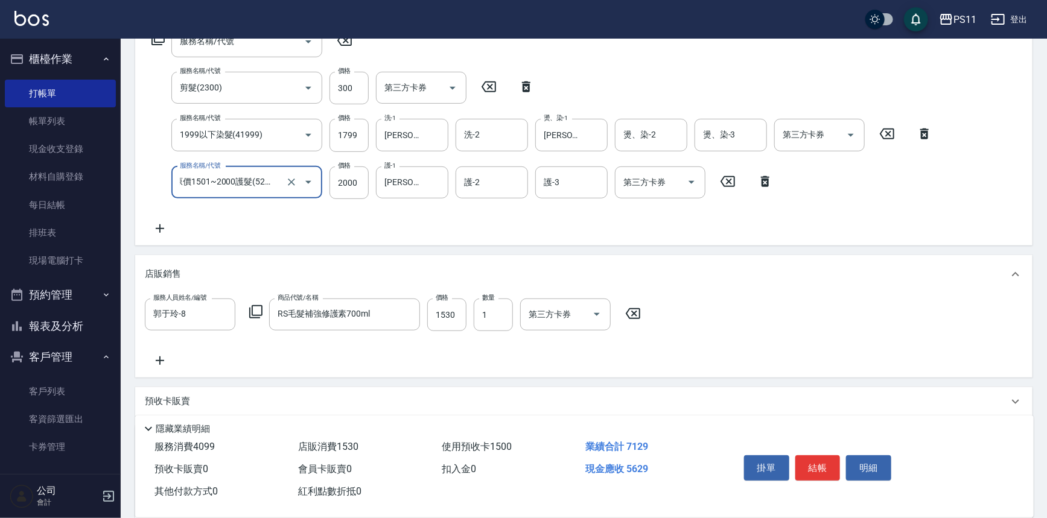
scroll to position [422, 0]
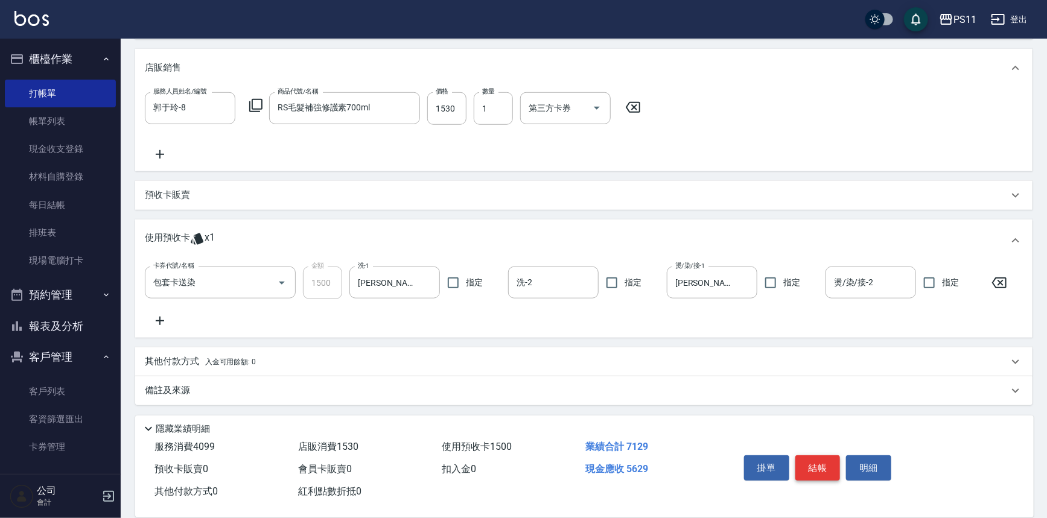
click at [817, 469] on button "結帳" at bounding box center [817, 467] width 45 height 25
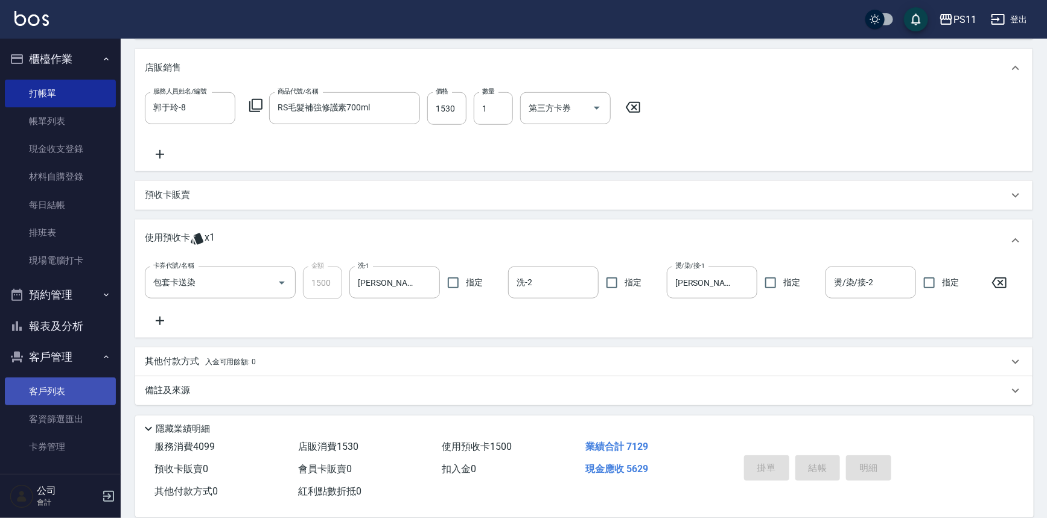
type input "[DATE] 19:08"
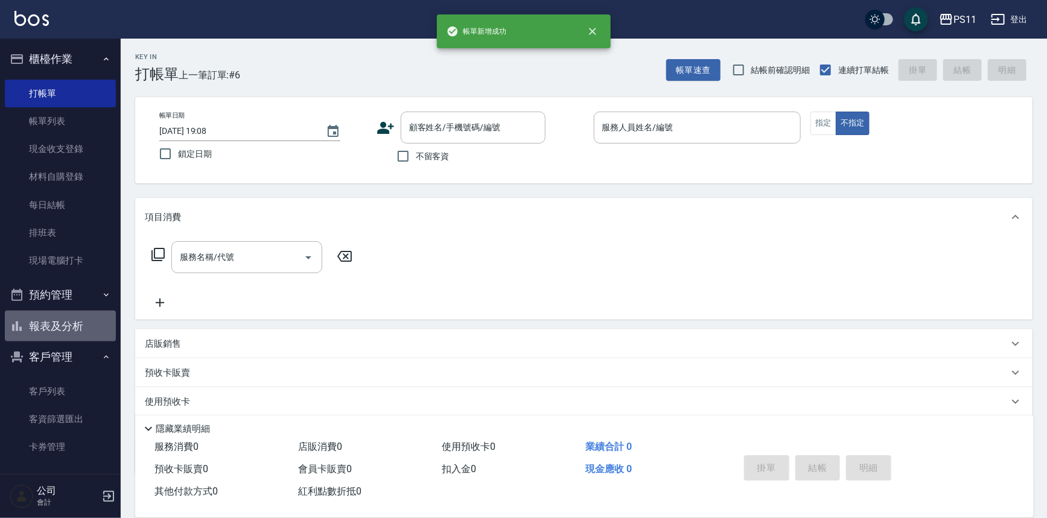
drag, startPoint x: 78, startPoint y: 325, endPoint x: 84, endPoint y: 319, distance: 8.1
click at [78, 325] on button "報表及分析" at bounding box center [60, 326] width 111 height 31
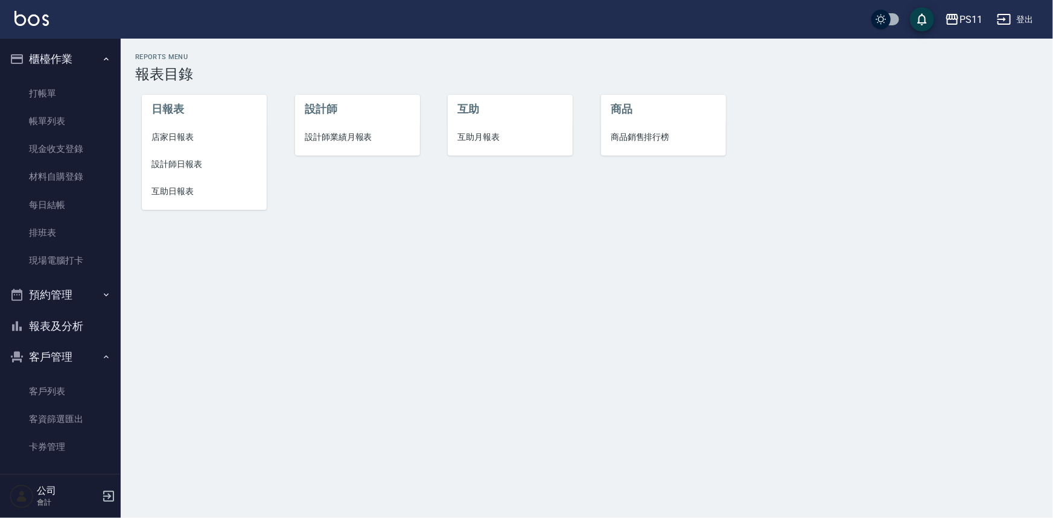
click at [187, 189] on span "互助日報表" at bounding box center [204, 191] width 106 height 13
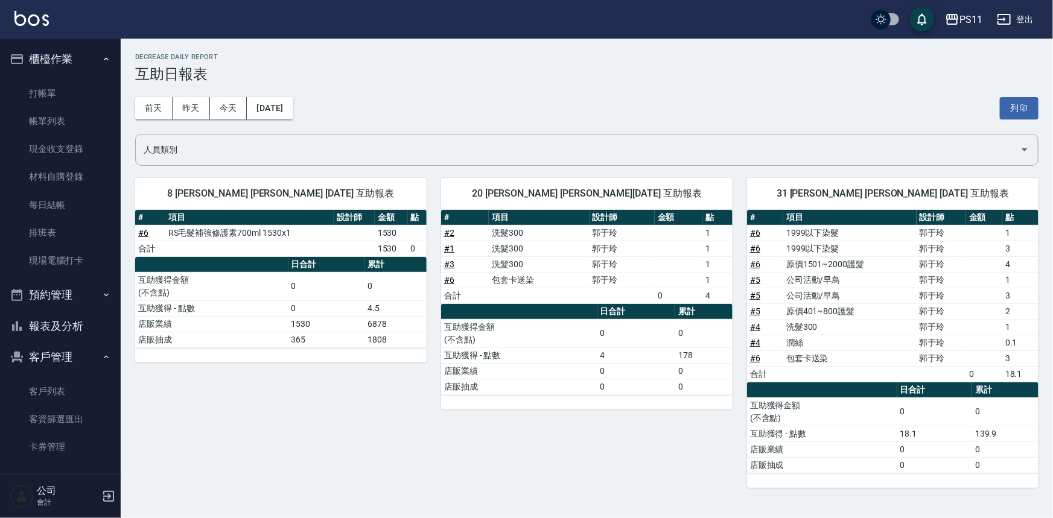
click at [900, 307] on td "原價401~800護髮" at bounding box center [849, 311] width 133 height 16
click at [88, 323] on button "報表及分析" at bounding box center [60, 326] width 111 height 31
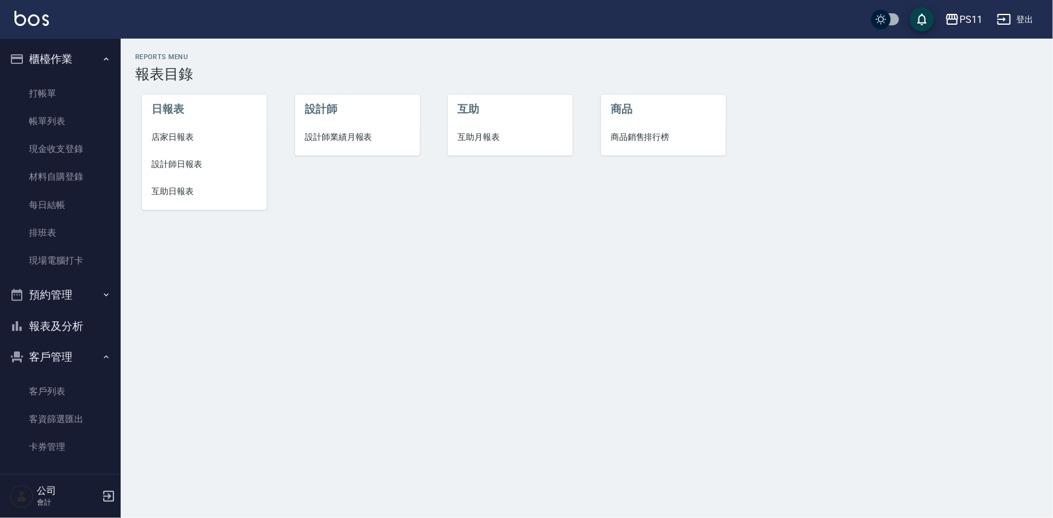
click at [182, 167] on span "設計師日報表" at bounding box center [204, 164] width 106 height 13
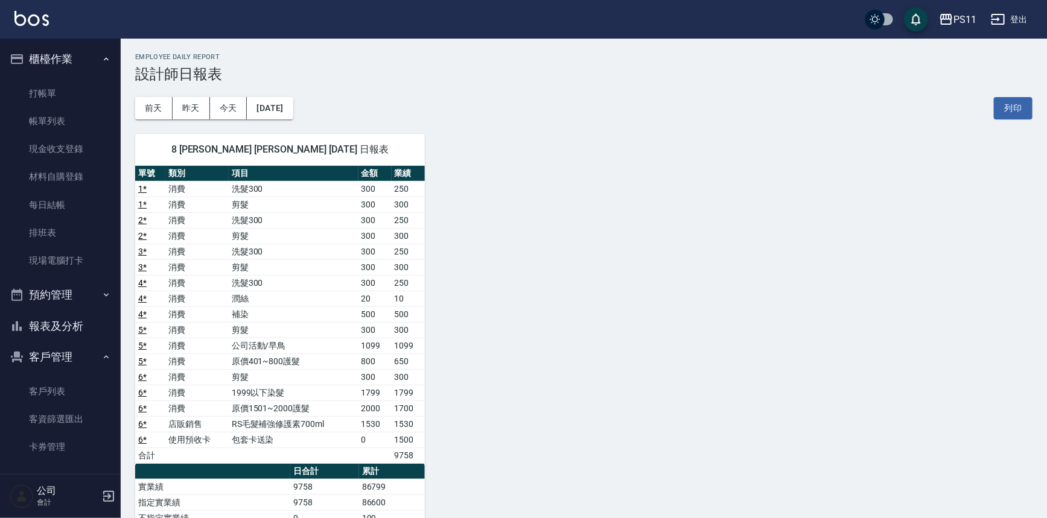
click at [566, 293] on div "8 [PERSON_NAME] [PERSON_NAME] [DATE] 日報表 單號 類別 項目 金額 業績 1 * 消費 洗髮300 300 250 1 …" at bounding box center [577, 424] width 912 height 610
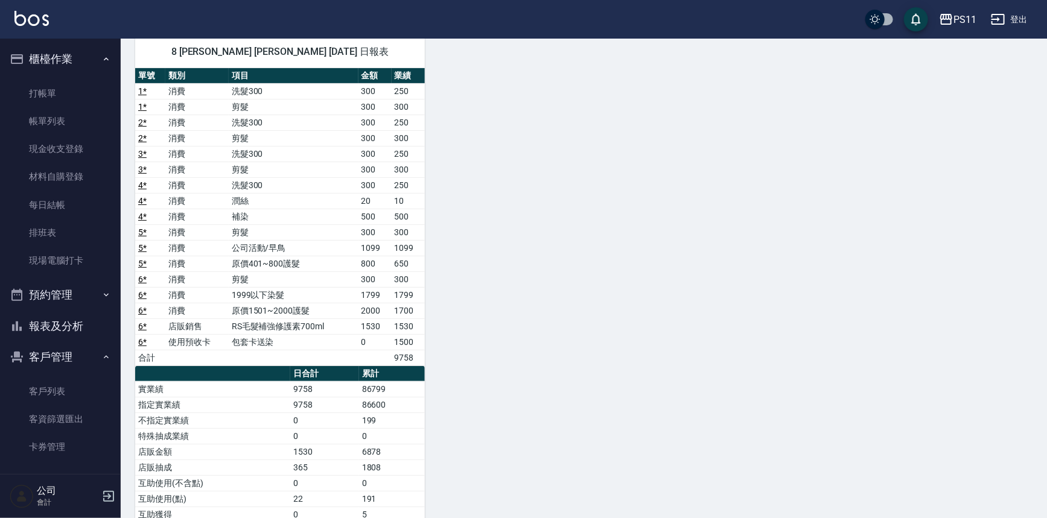
scroll to position [109, 0]
